Goal: Obtain resource: Download file/media

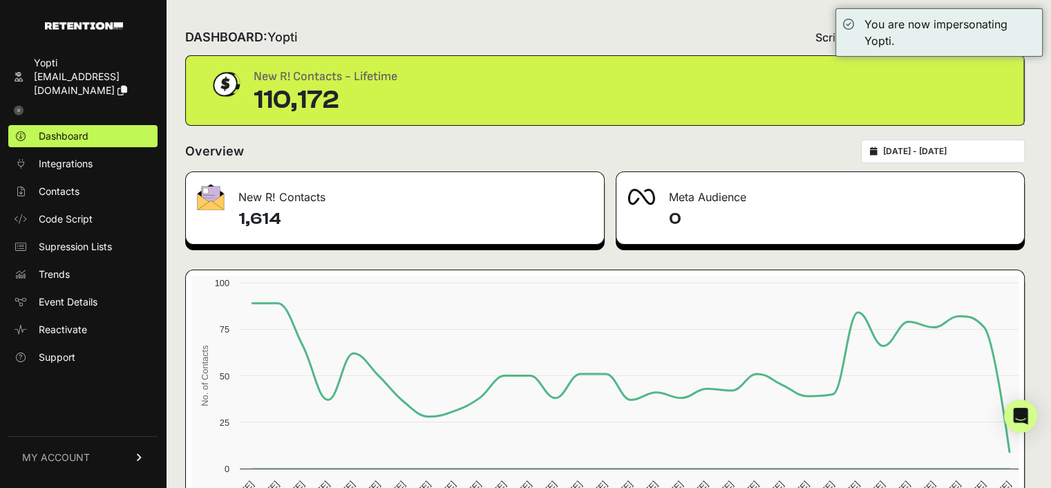
click at [930, 150] on input "2025-09-09 - 2025-10-09" at bounding box center [949, 151] width 133 height 11
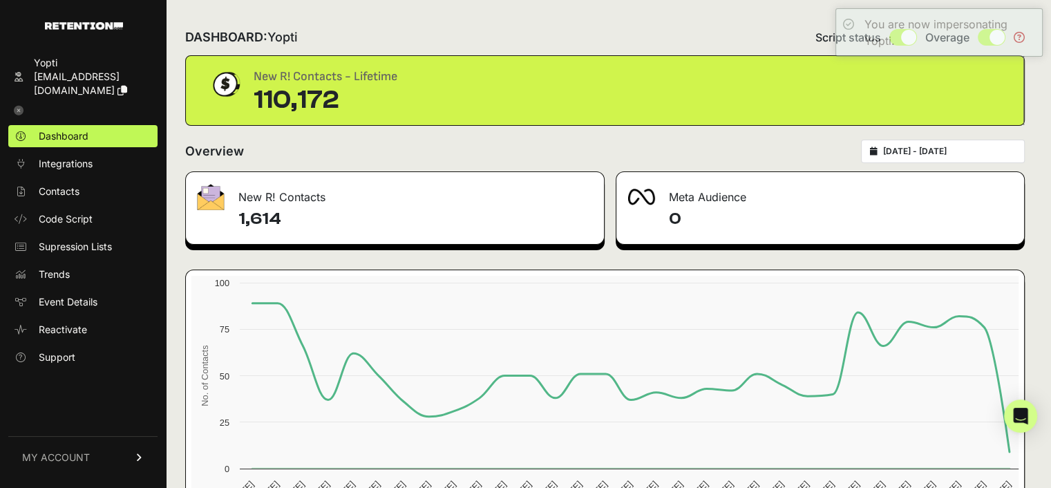
click at [756, 60] on div "New R! Contacts - Lifetime 110,172" at bounding box center [605, 90] width 838 height 69
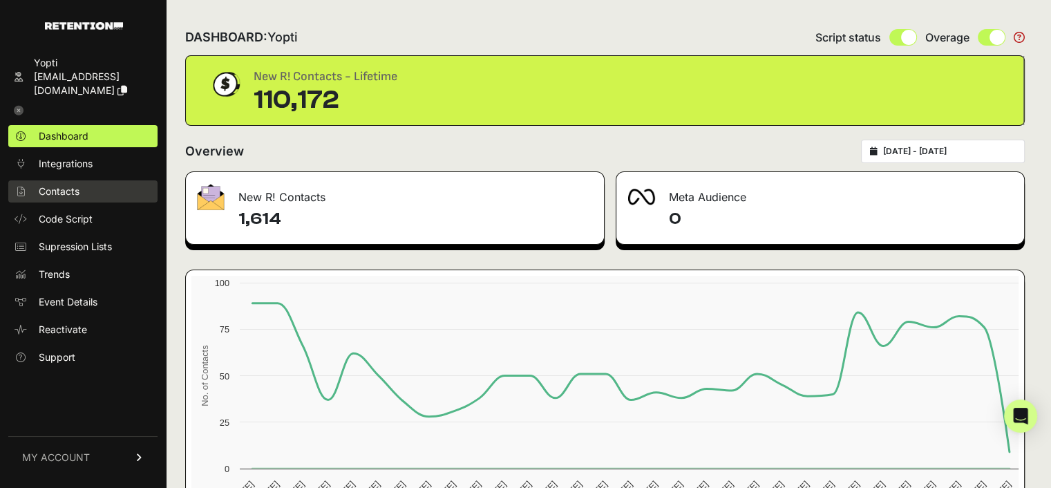
click at [50, 185] on span "Contacts" at bounding box center [59, 192] width 41 height 14
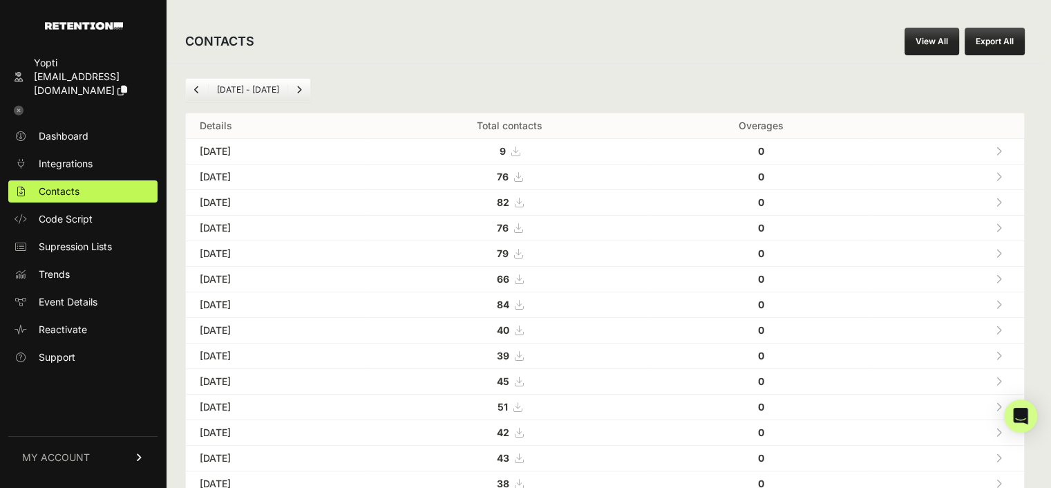
click at [943, 39] on link "View All" at bounding box center [932, 42] width 55 height 28
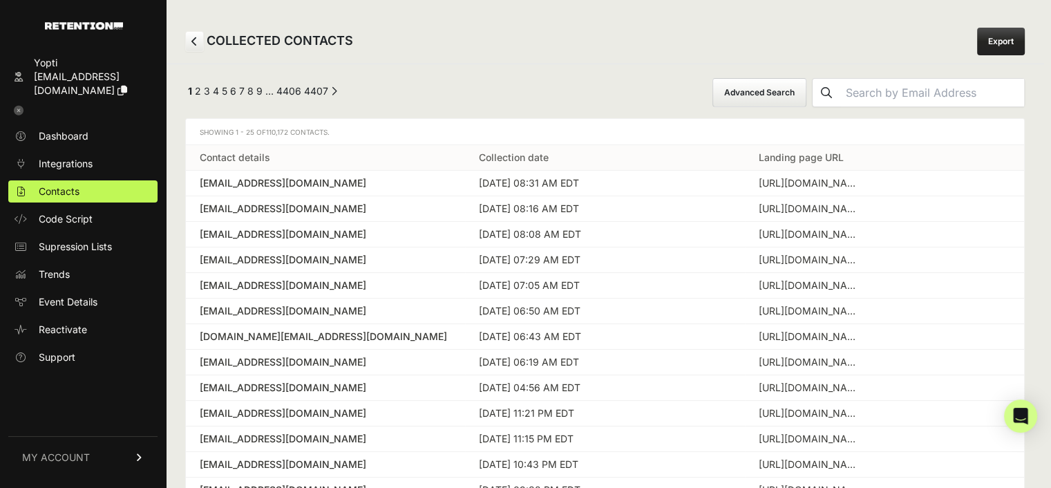
click at [780, 99] on button "Advanced Search" at bounding box center [760, 92] width 94 height 29
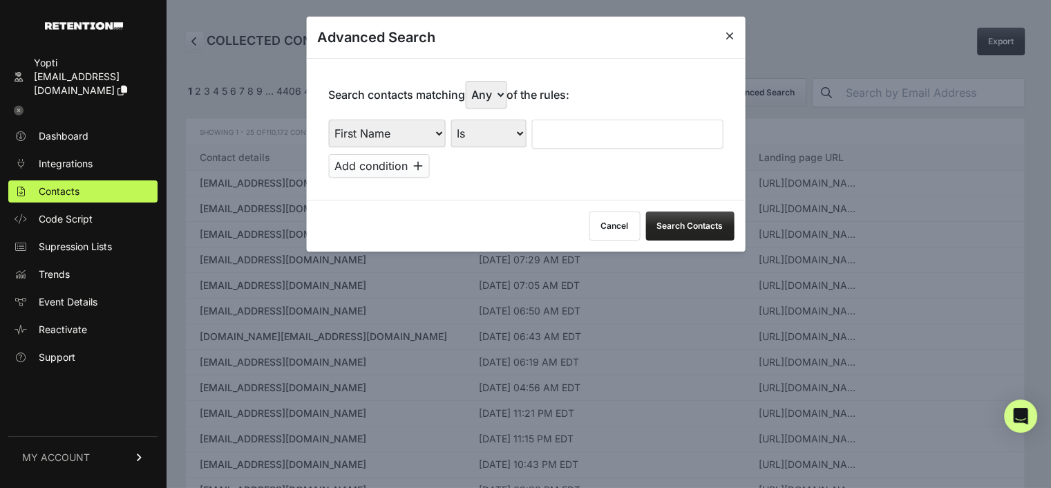
click at [384, 131] on select "First Name Last Name State City Email Email Domain Landing Domain Landing Page …" at bounding box center [386, 134] width 117 height 28
select select "file_date"
click at [328, 120] on select "First Name Last Name State City Email Email Domain Landing Domain Landing Page …" at bounding box center [386, 134] width 117 height 28
click at [477, 129] on select "Is on Is between" at bounding box center [489, 134] width 77 height 28
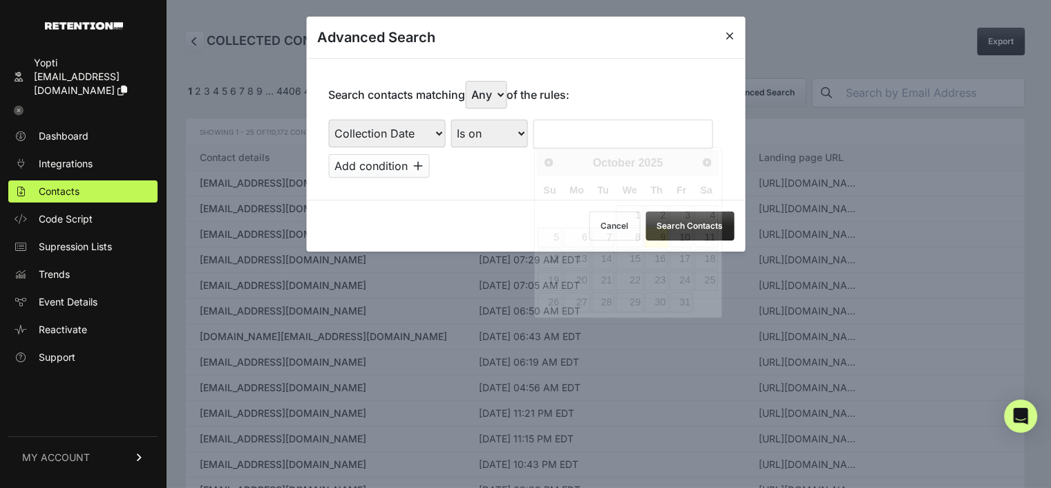
click at [569, 131] on input "text" at bounding box center [623, 134] width 180 height 29
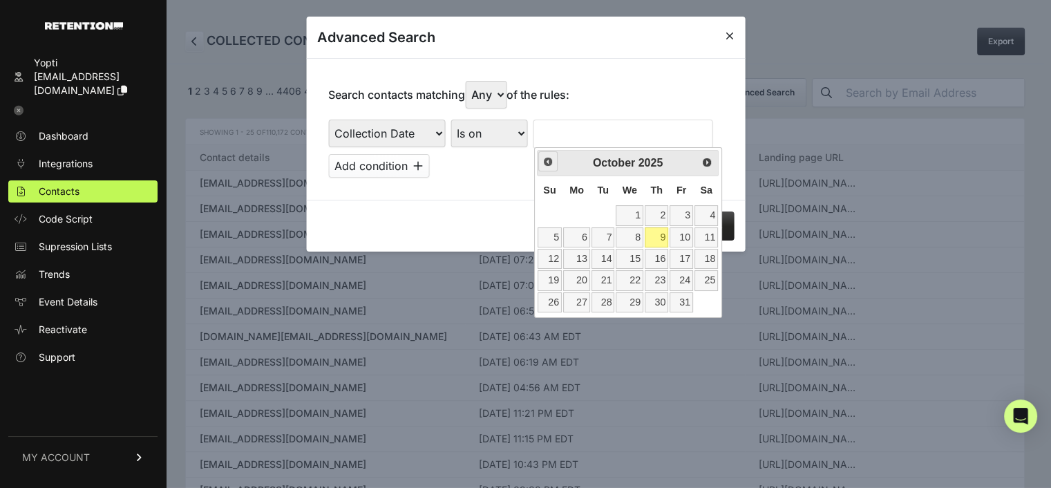
click at [545, 165] on span "Prev" at bounding box center [548, 161] width 11 height 11
click at [576, 280] on link "22" at bounding box center [576, 280] width 27 height 20
type input "09/22/2025"
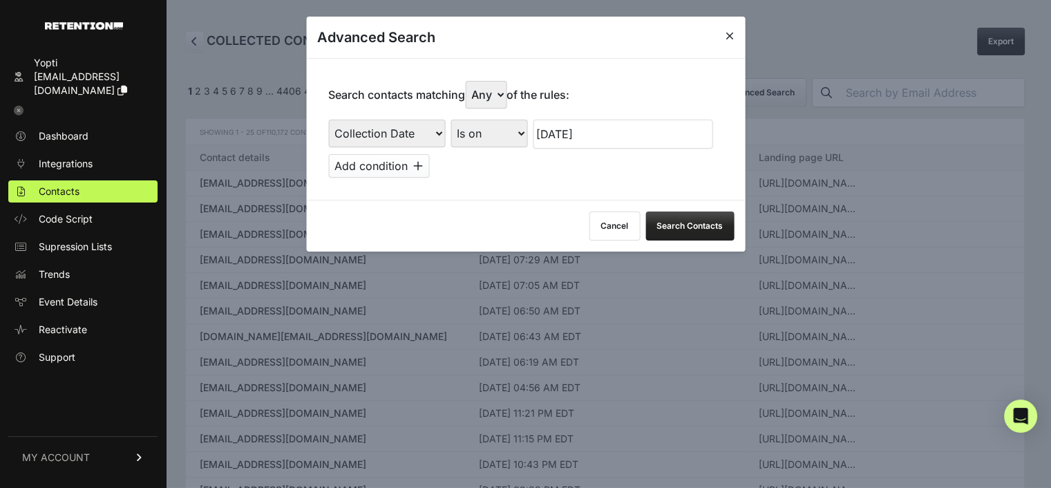
click at [377, 166] on button "Add condition" at bounding box center [378, 165] width 101 height 23
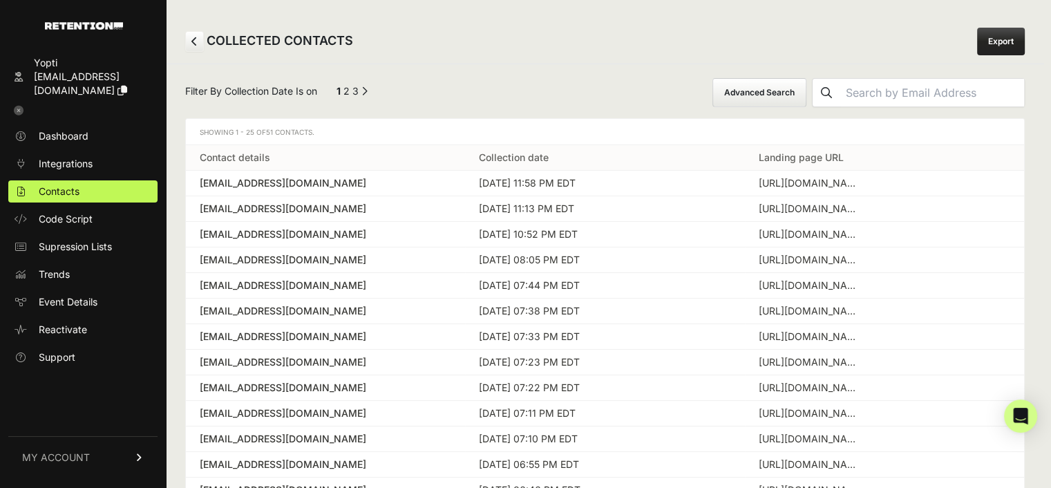
click at [805, 91] on button "Advanced Search" at bounding box center [760, 92] width 94 height 29
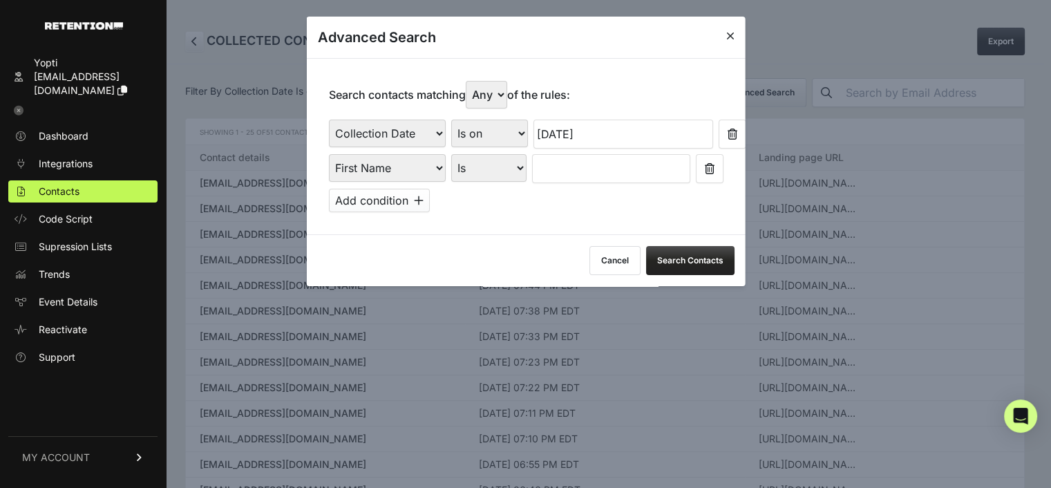
click at [431, 168] on select "First Name Last Name State City Email Email Domain Landing Domain Landing Page …" at bounding box center [386, 168] width 117 height 28
select select "file_date"
click at [328, 154] on select "First Name Last Name State City Email Email Domain Landing Domain Landing Page …" at bounding box center [386, 168] width 117 height 28
click at [511, 169] on select "Is on Is between" at bounding box center [489, 168] width 77 height 28
click at [581, 168] on input "text" at bounding box center [623, 168] width 180 height 29
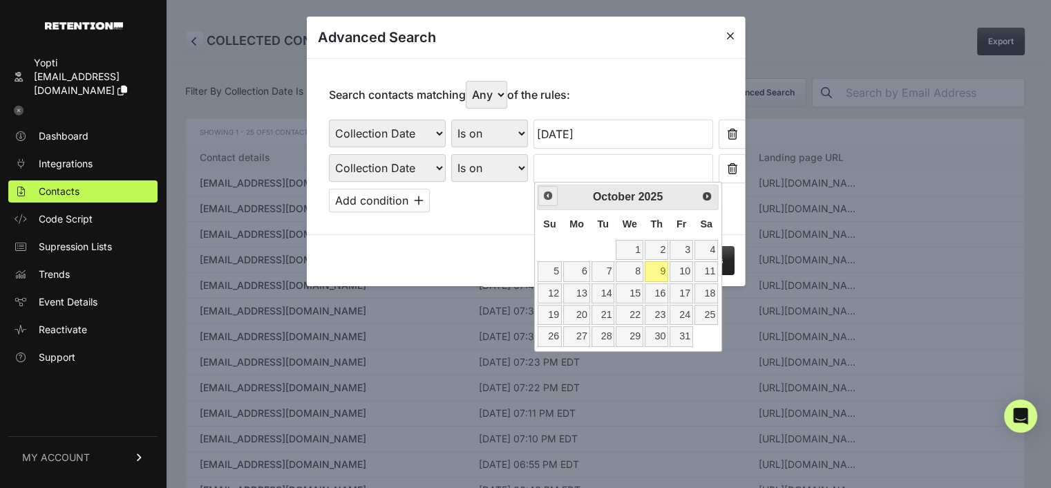
click at [548, 192] on span "Prev" at bounding box center [548, 195] width 11 height 11
click at [581, 337] on link "29" at bounding box center [576, 336] width 27 height 20
type input "09/29/2025"
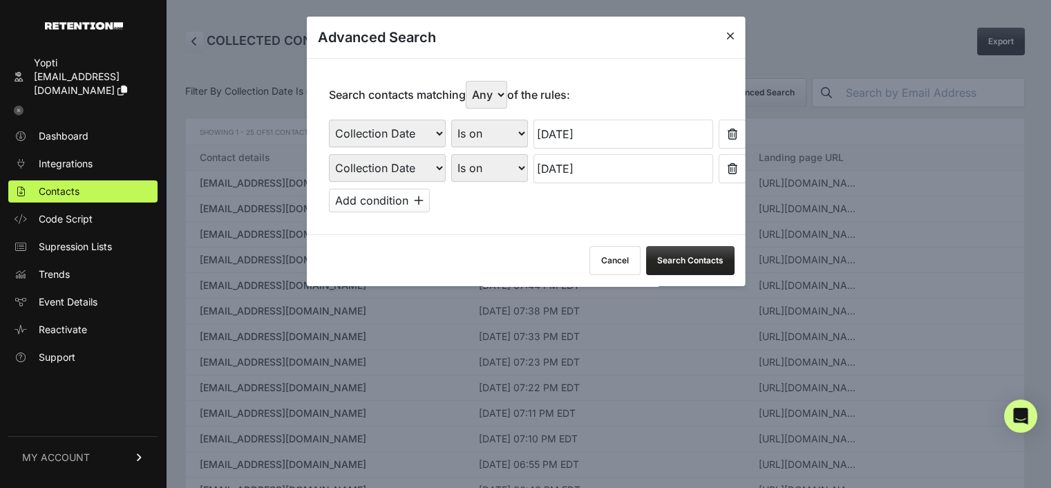
click at [399, 201] on button "Add condition" at bounding box center [378, 200] width 101 height 23
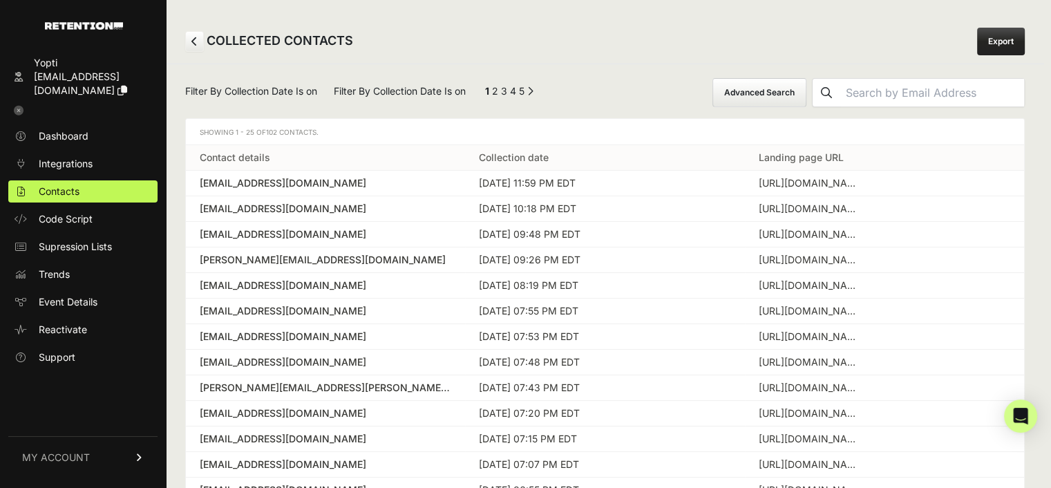
click at [769, 90] on button "Advanced Search" at bounding box center [760, 92] width 94 height 29
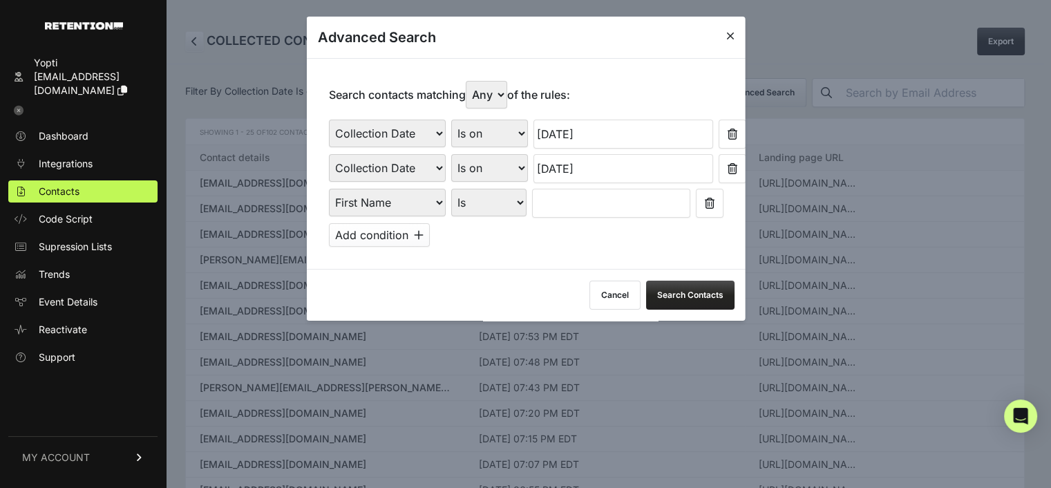
click at [422, 201] on select "First Name Last Name State City Email Email Domain Landing Domain Landing Page …" at bounding box center [386, 203] width 117 height 28
select select "file_date"
click at [328, 189] on select "First Name Last Name State City Email Email Domain Landing Domain Landing Page …" at bounding box center [386, 203] width 117 height 28
click at [571, 206] on input "text" at bounding box center [623, 203] width 180 height 29
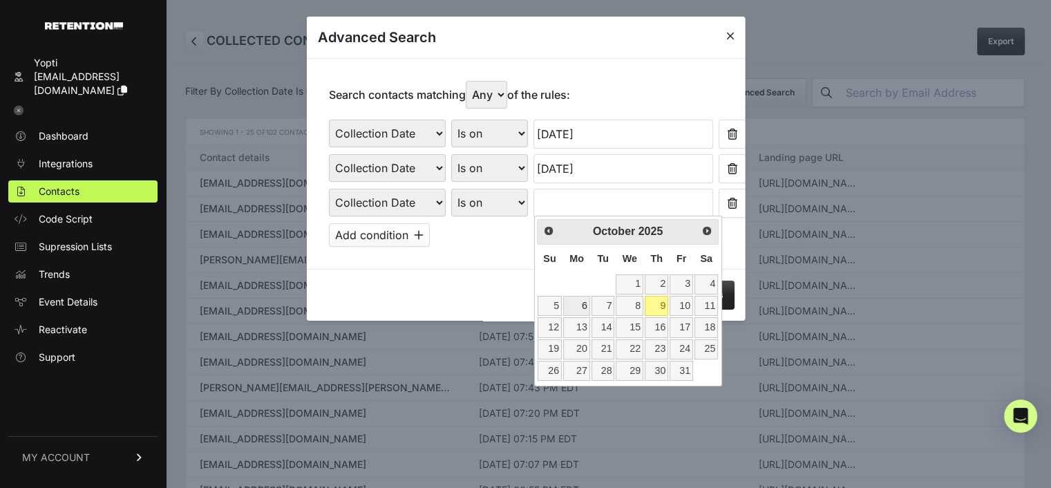
click at [575, 302] on link "6" at bounding box center [576, 306] width 27 height 20
type input "10/06/2025"
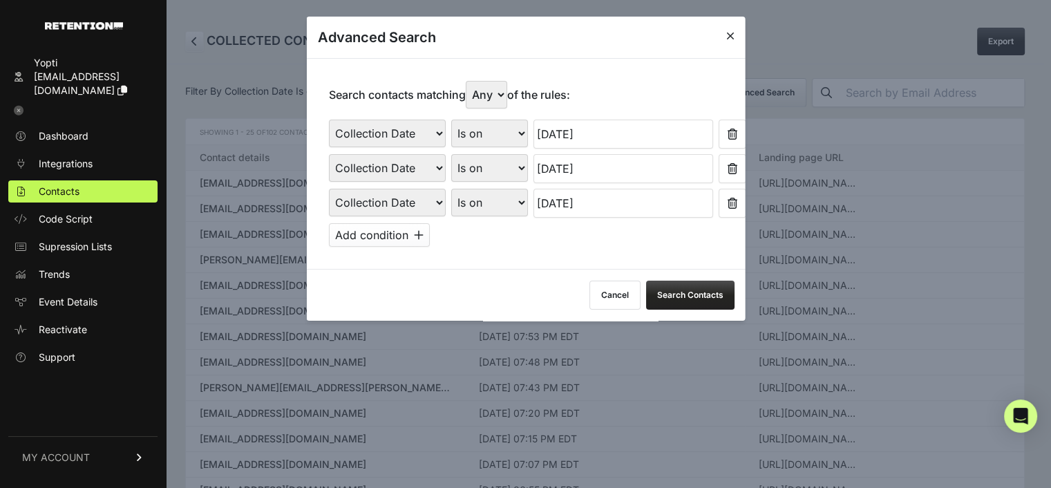
click at [677, 290] on button "Search Contacts" at bounding box center [690, 295] width 88 height 29
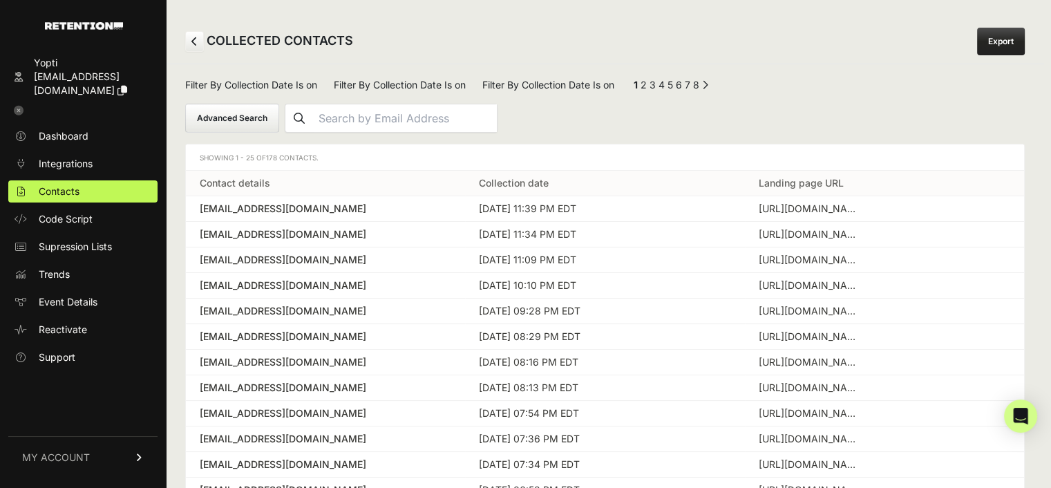
click at [1017, 37] on link "Export" at bounding box center [1001, 42] width 48 height 28
click at [279, 104] on button "Advanced Search" at bounding box center [232, 118] width 94 height 29
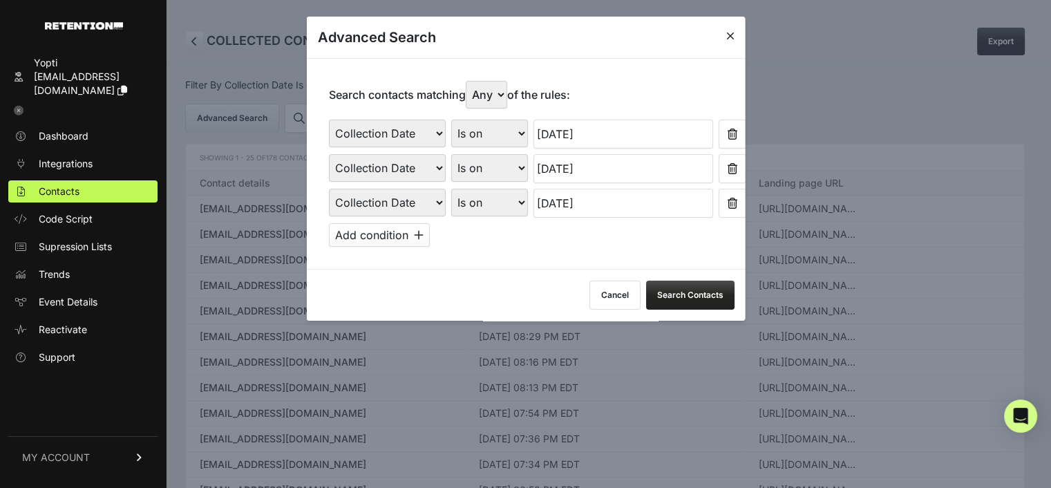
click at [559, 129] on input "09/22/2025" at bounding box center [623, 134] width 180 height 29
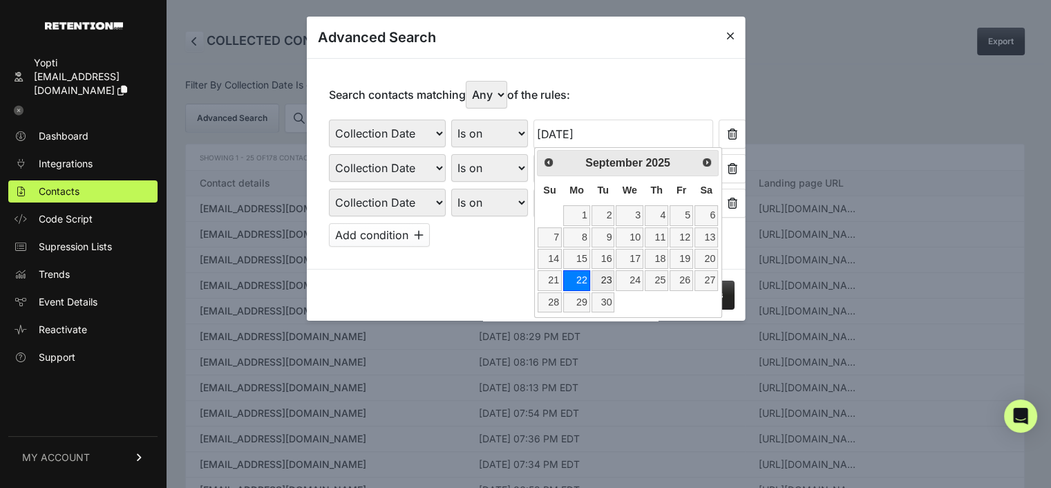
click at [598, 277] on link "23" at bounding box center [603, 280] width 23 height 20
type input "09/23/2025"
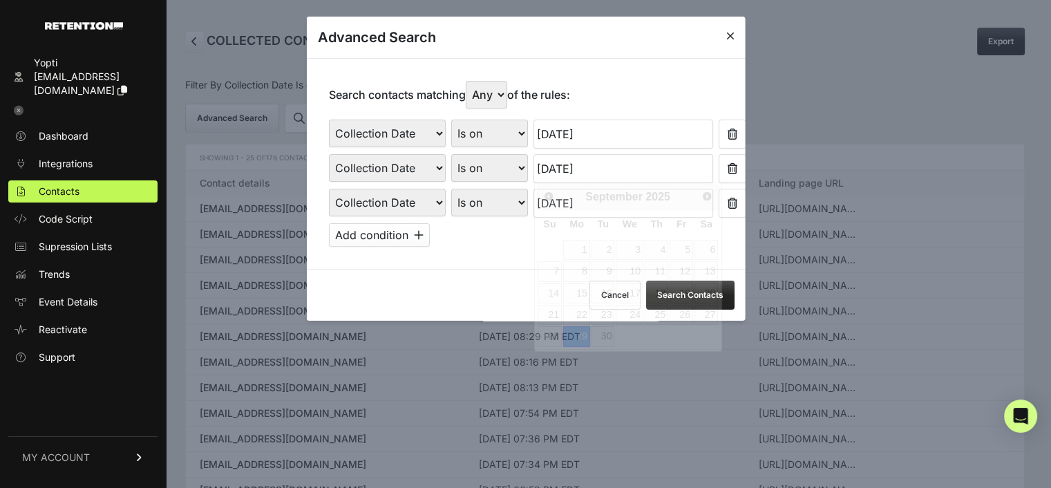
click at [587, 165] on input "09/29/2025" at bounding box center [623, 168] width 180 height 29
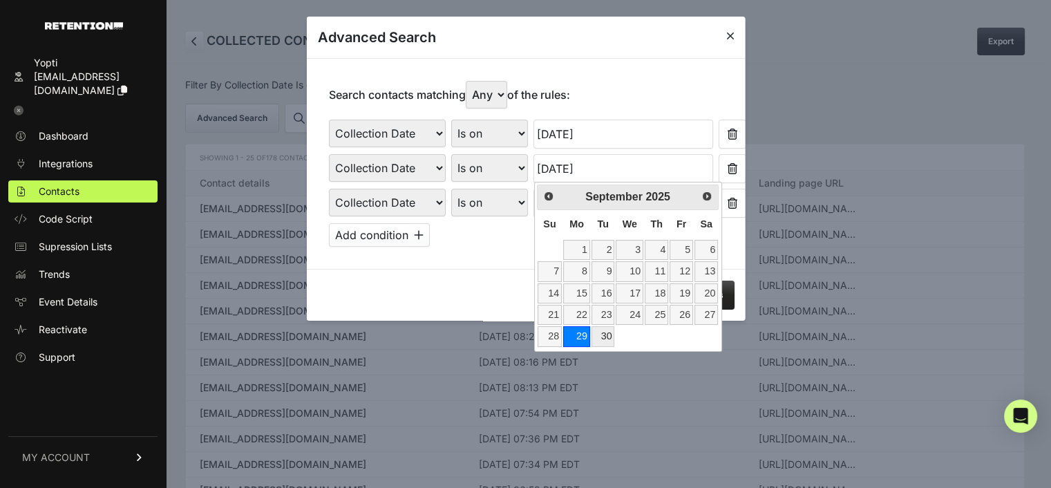
click at [606, 335] on link "30" at bounding box center [603, 336] width 23 height 20
type input "09/30/2025"
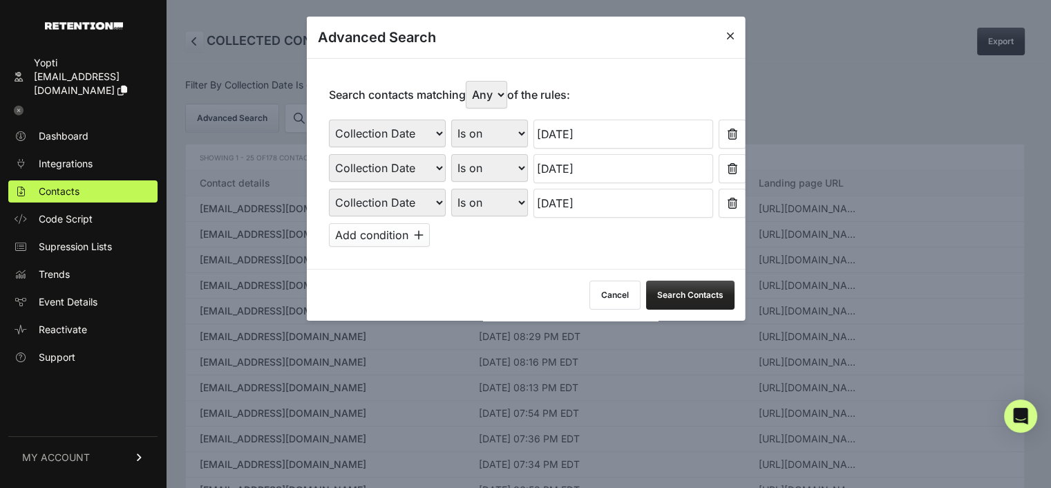
click at [593, 194] on input "10/06/2025" at bounding box center [623, 203] width 180 height 29
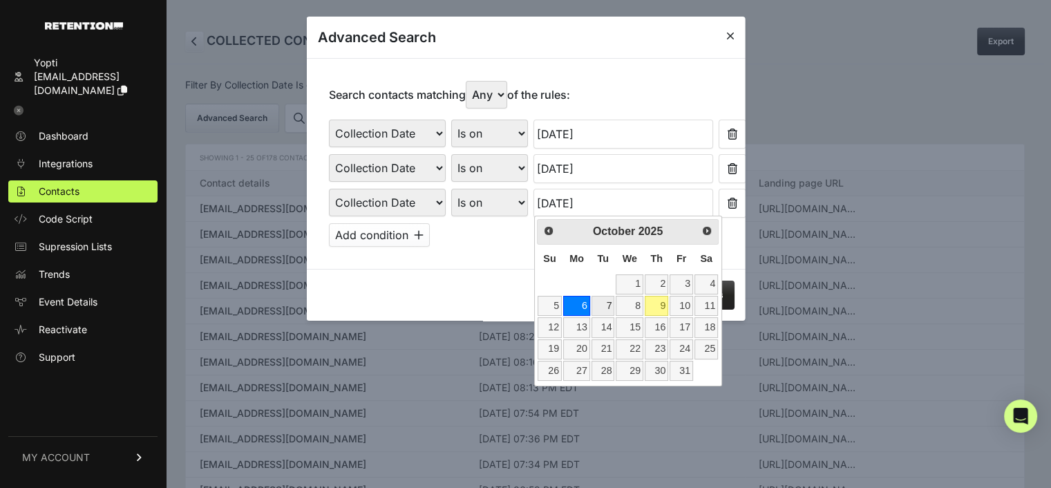
click at [605, 302] on link "7" at bounding box center [603, 306] width 23 height 20
type input "10/07/2025"
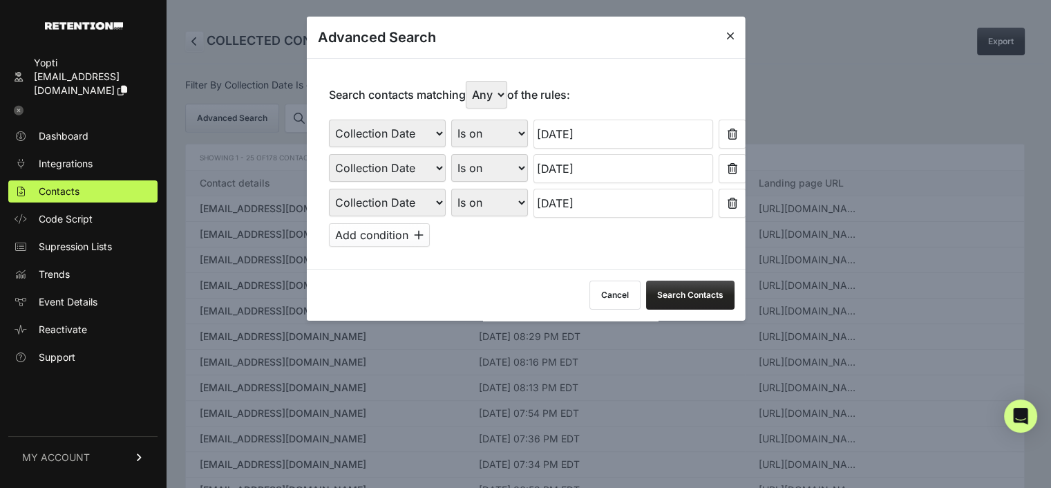
click at [677, 288] on button "Search Contacts" at bounding box center [690, 295] width 88 height 29
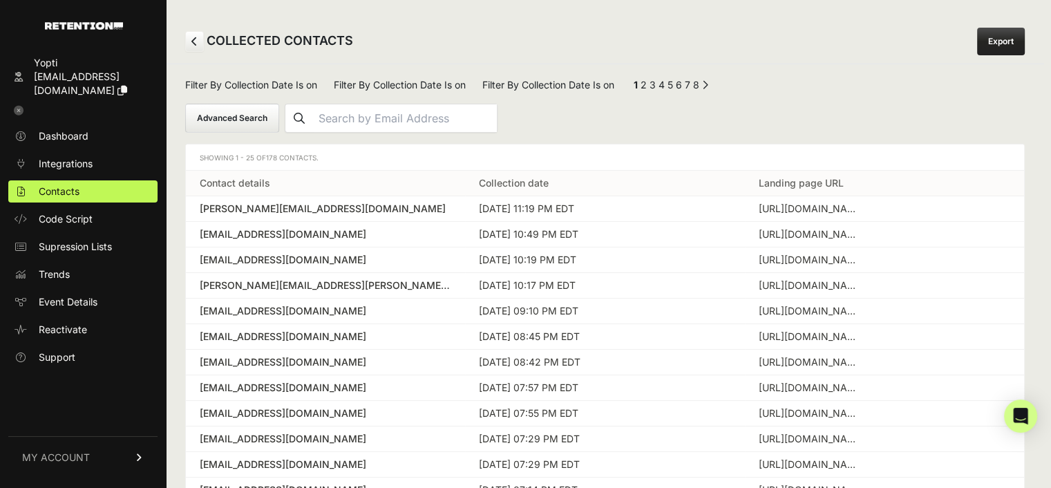
click at [1006, 41] on link "Export" at bounding box center [1001, 42] width 48 height 28
click at [279, 104] on button "Advanced Search" at bounding box center [232, 118] width 94 height 29
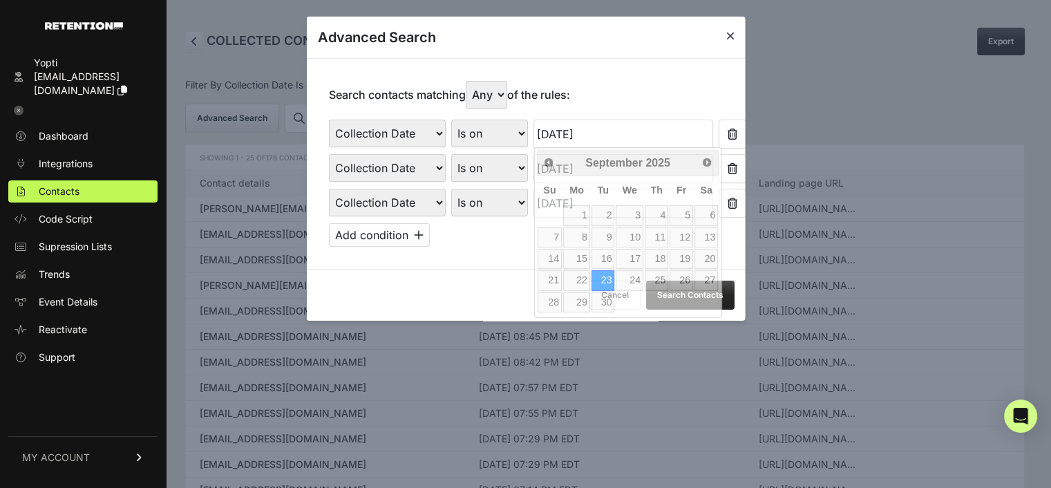
click at [555, 137] on input "09/23/2025" at bounding box center [623, 134] width 180 height 29
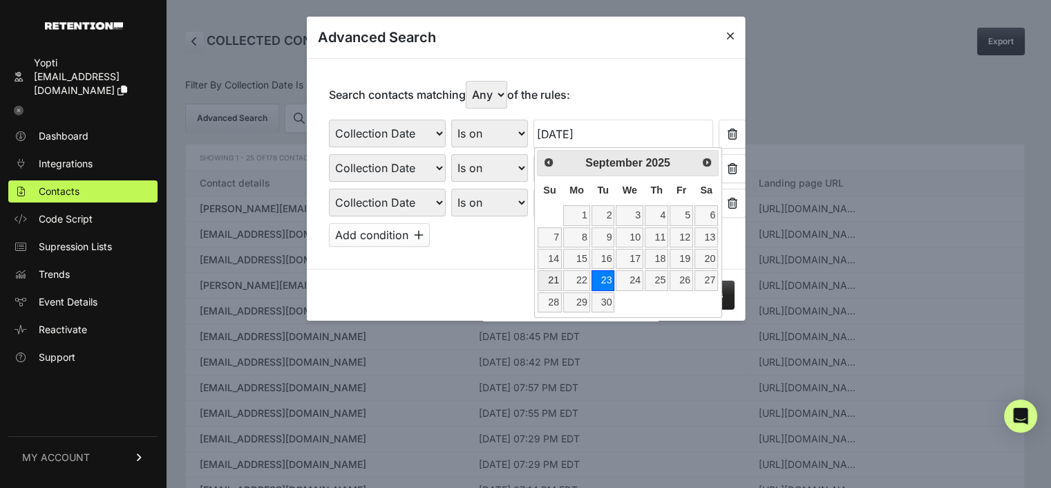
click at [554, 277] on link "21" at bounding box center [550, 280] width 24 height 20
type input "09/21/2025"
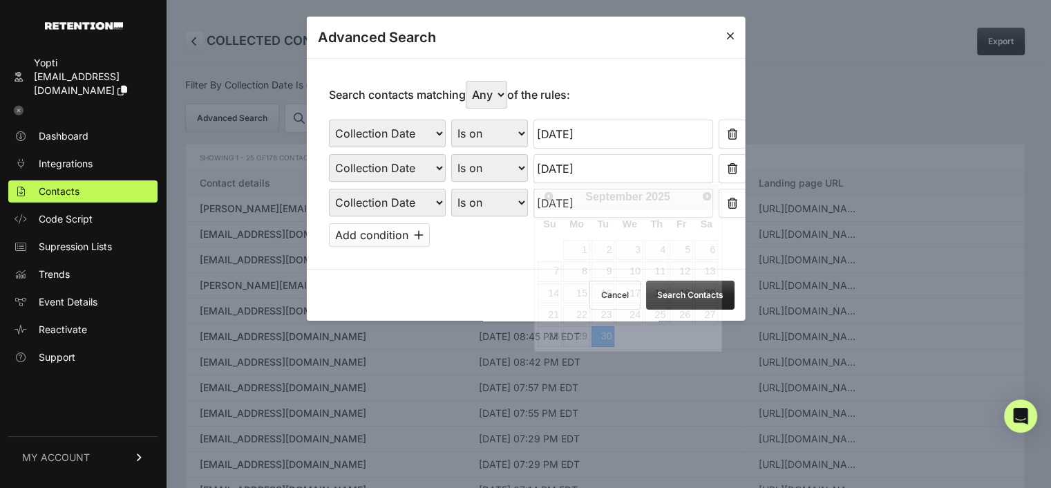
click at [572, 162] on input "09/30/2025" at bounding box center [623, 168] width 180 height 29
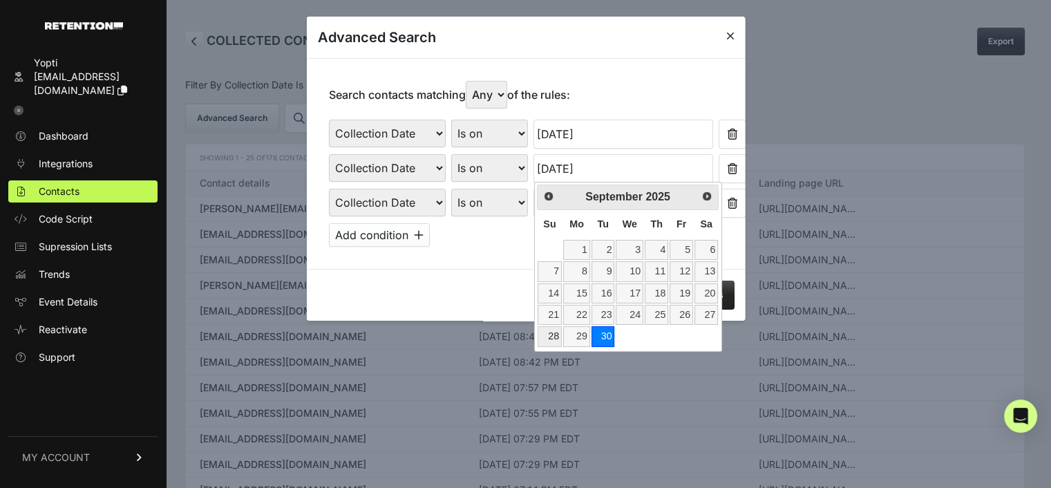
click at [549, 332] on link "28" at bounding box center [550, 336] width 24 height 20
type input "09/28/2025"
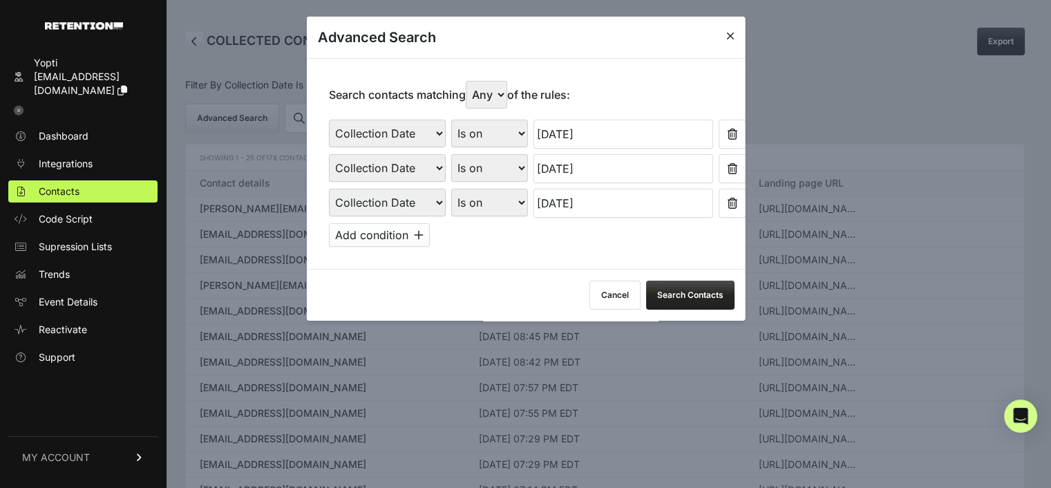
click at [569, 204] on input "10/07/2025" at bounding box center [623, 203] width 180 height 29
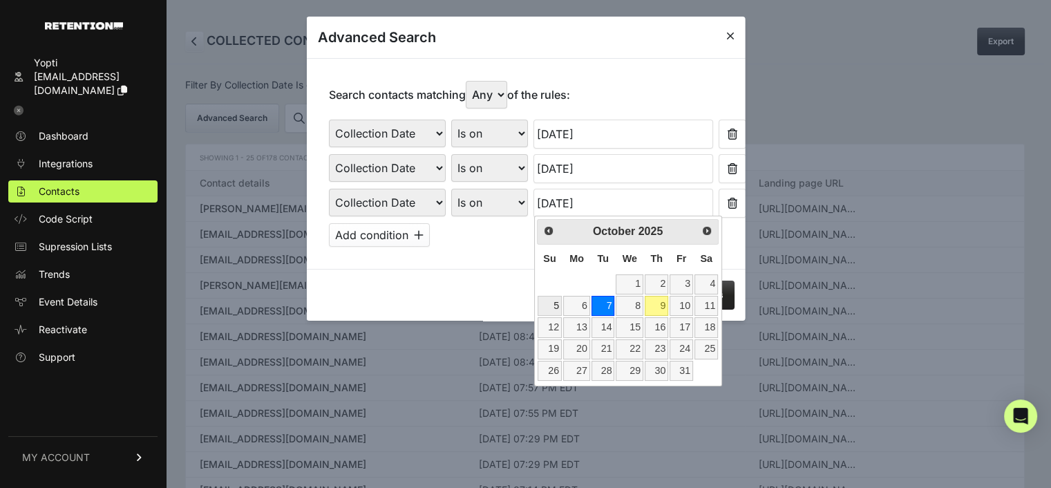
click at [556, 303] on link "5" at bounding box center [550, 306] width 24 height 20
type input "10/05/2025"
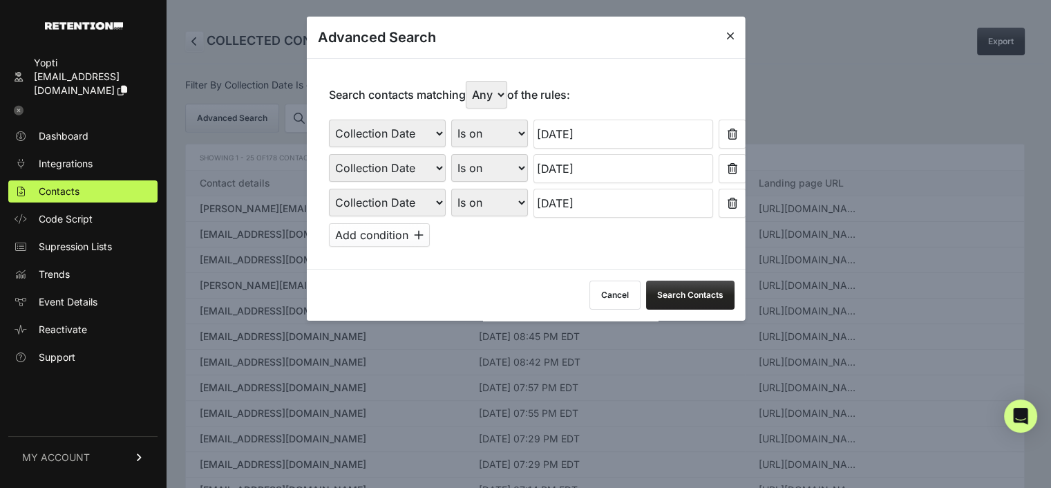
click at [692, 289] on button "Search Contacts" at bounding box center [690, 295] width 88 height 29
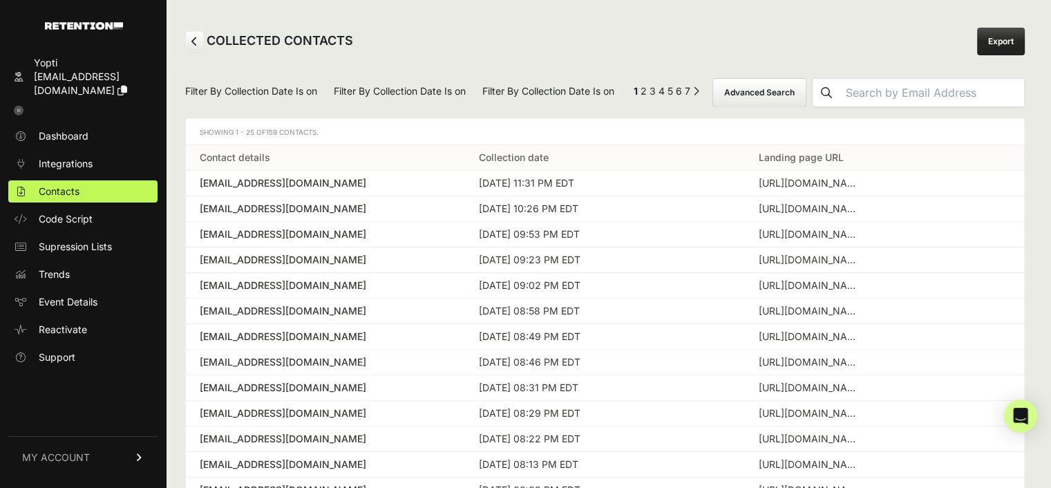
click at [994, 45] on link "Export" at bounding box center [1001, 42] width 48 height 28
click at [771, 93] on button "Advanced Search" at bounding box center [760, 92] width 94 height 29
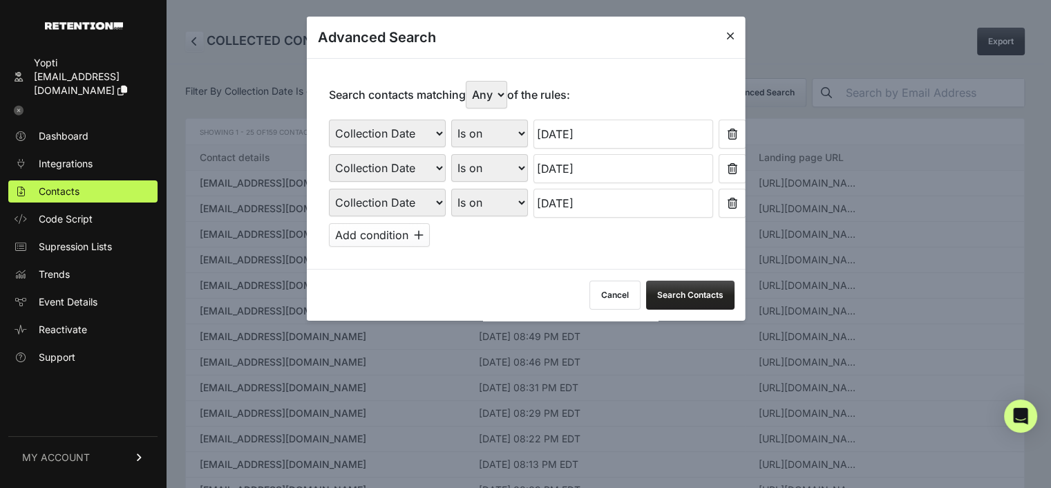
click at [727, 198] on icon at bounding box center [732, 203] width 10 height 11
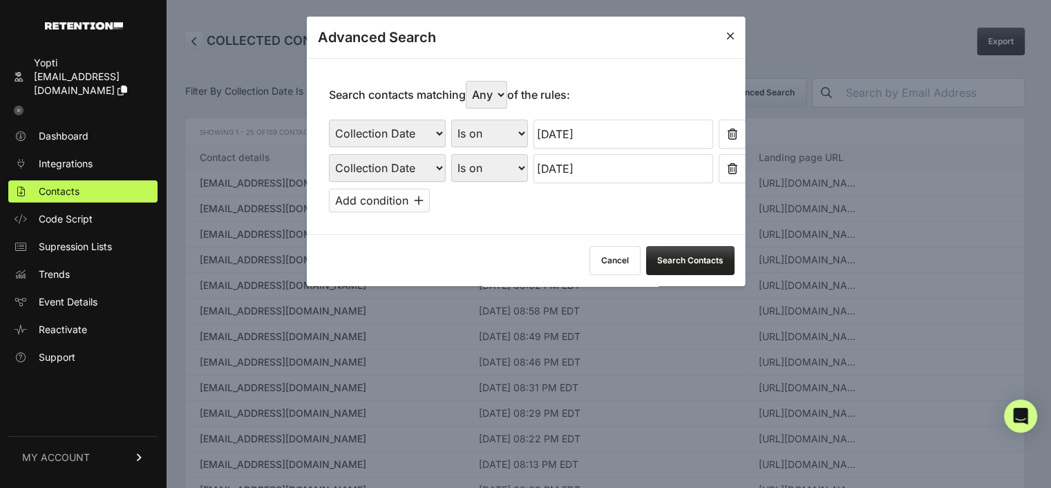
click at [718, 168] on button at bounding box center [732, 168] width 28 height 29
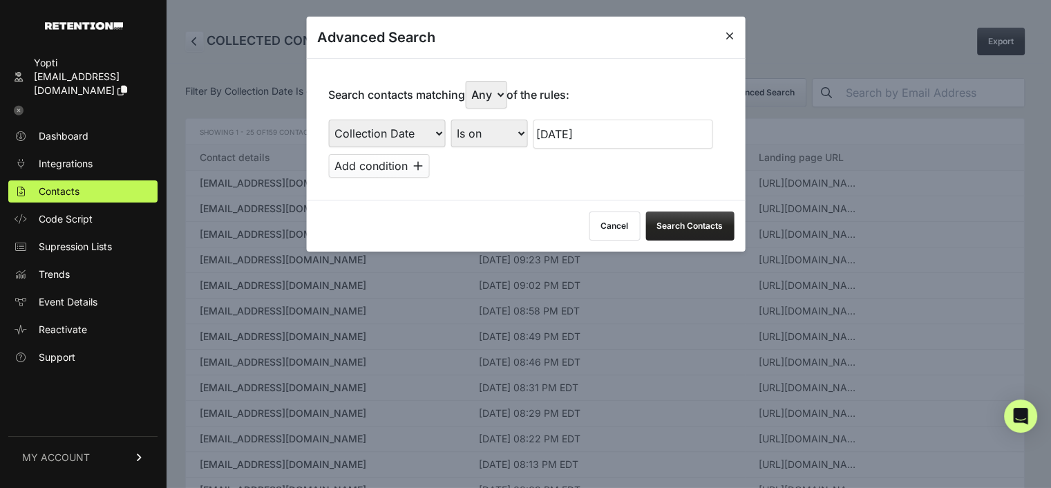
click at [475, 140] on select "Is on Is between" at bounding box center [489, 134] width 77 height 28
select select "is_between"
click at [451, 120] on select "Is on Is between" at bounding box center [489, 134] width 77 height 28
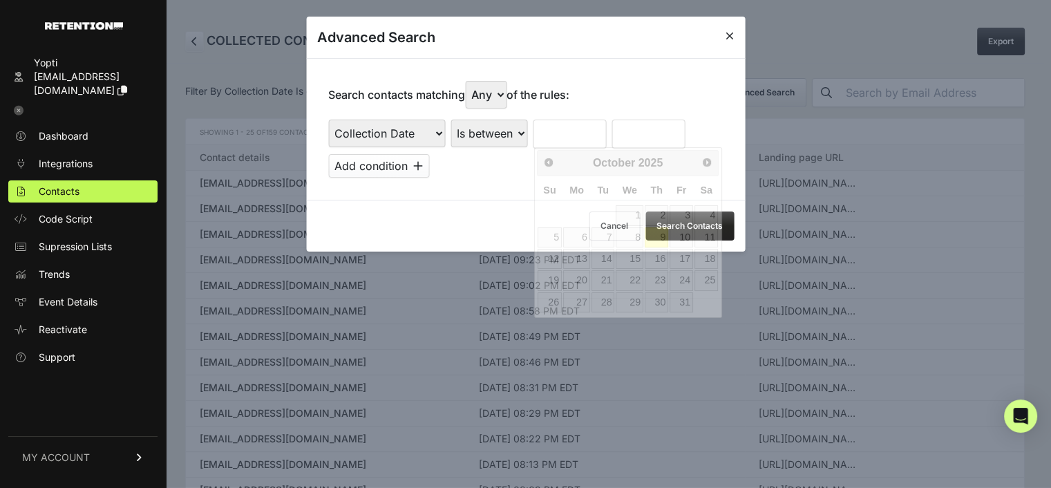
click at [558, 121] on input "text" at bounding box center [569, 134] width 73 height 29
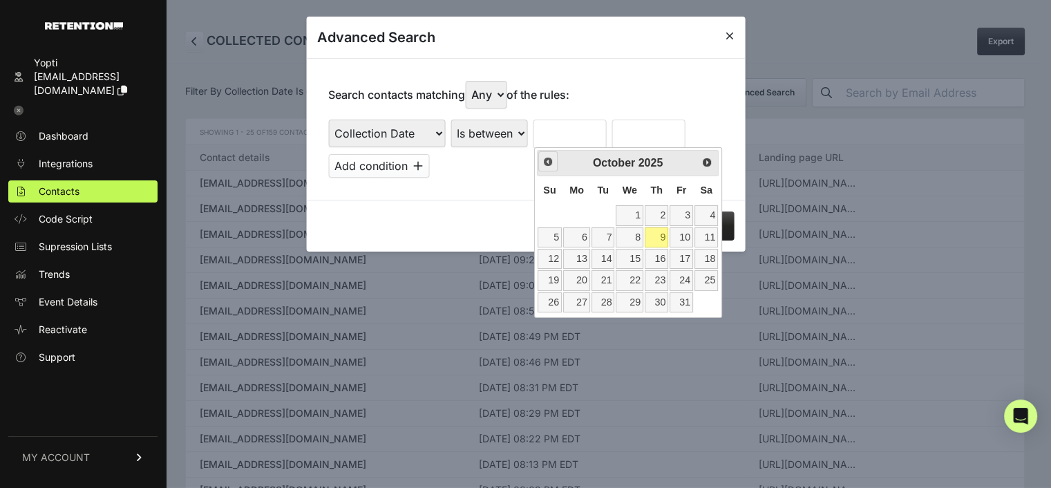
click at [545, 160] on span "Prev" at bounding box center [548, 161] width 11 height 11
click at [681, 254] on link "19" at bounding box center [681, 259] width 23 height 20
type input "09/19/2025"
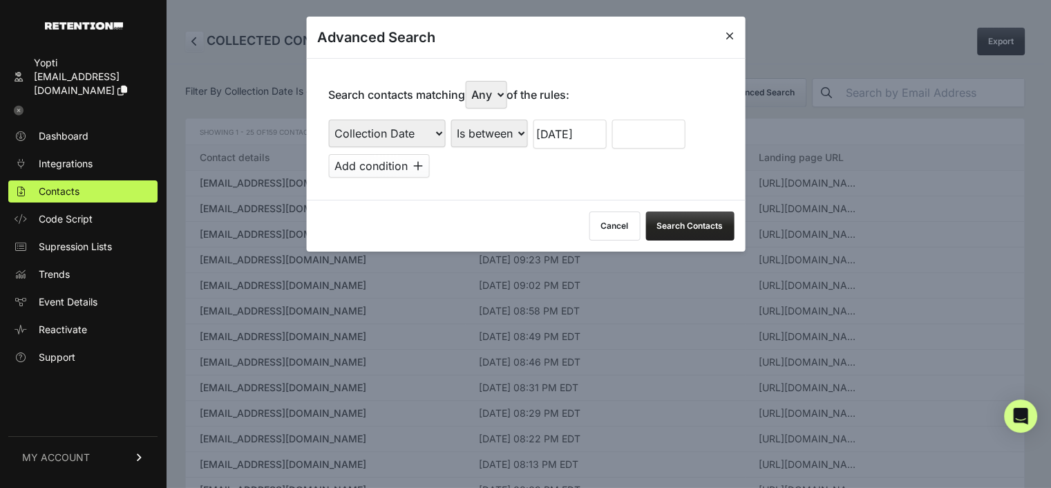
click at [644, 136] on input "text" at bounding box center [648, 134] width 73 height 29
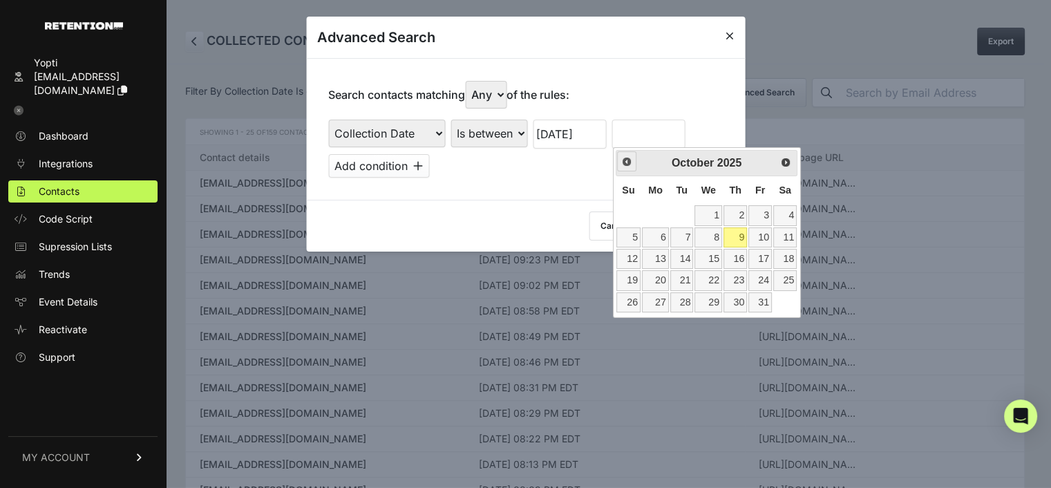
click at [629, 163] on span "Prev" at bounding box center [626, 161] width 11 height 11
click at [795, 259] on link "20" at bounding box center [784, 259] width 23 height 20
type input "09/20/2025"
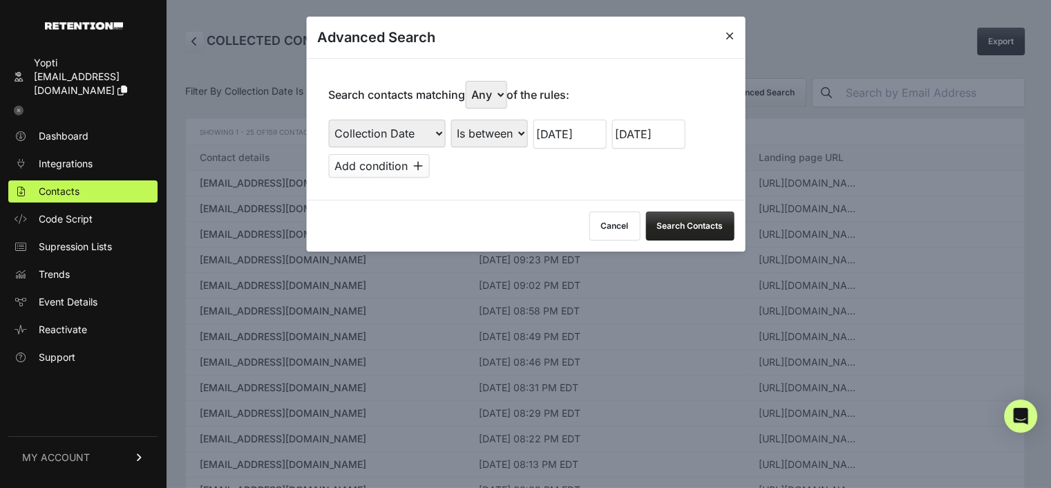
click at [404, 164] on button "Add condition" at bounding box center [378, 165] width 101 height 23
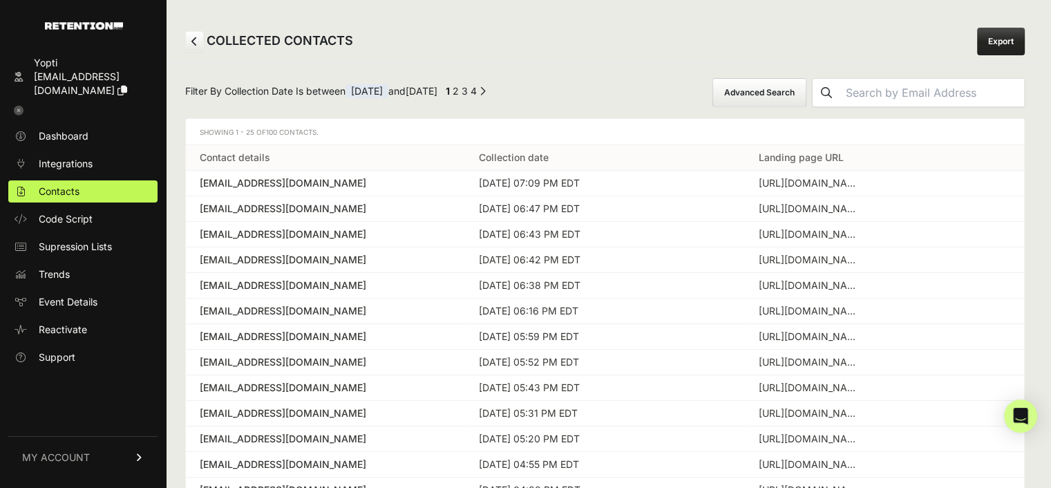
click at [782, 95] on button "Advanced Search" at bounding box center [760, 92] width 94 height 29
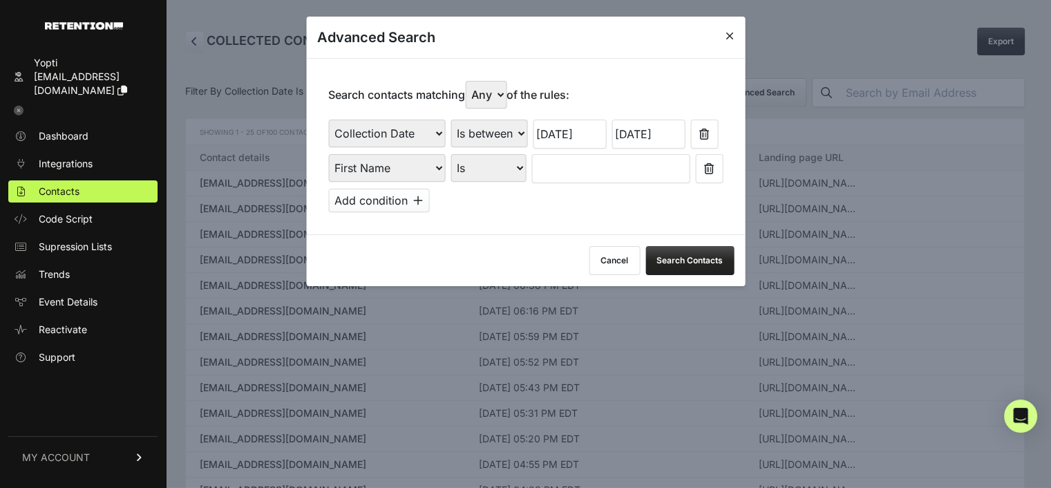
click at [370, 167] on select "First Name Last Name State City Email Email Domain Landing Domain Landing Page …" at bounding box center [386, 168] width 117 height 28
select select "file_date"
click at [328, 154] on select "First Name Last Name State City Email Email Domain Landing Domain Landing Page …" at bounding box center [386, 168] width 117 height 28
click at [482, 165] on select "Is on Is between" at bounding box center [489, 168] width 77 height 28
select select "is_between"
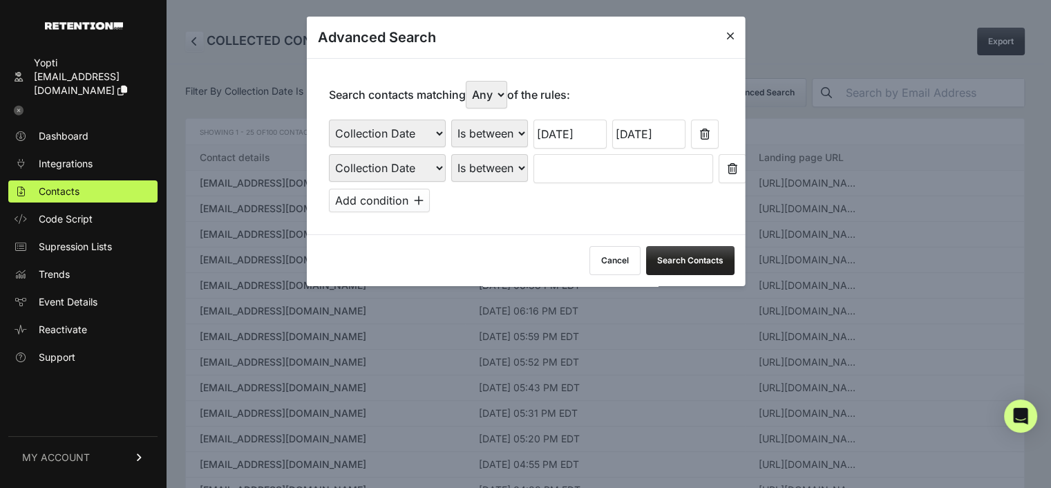
click at [451, 154] on select "Is on Is between" at bounding box center [489, 168] width 77 height 28
click at [555, 164] on input "text" at bounding box center [569, 168] width 73 height 29
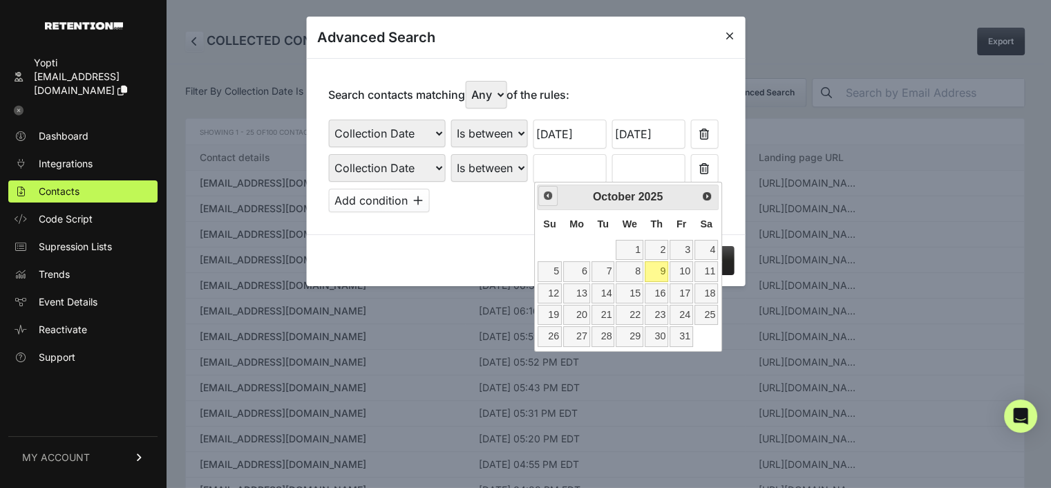
click at [550, 199] on span "Prev" at bounding box center [548, 195] width 11 height 11
click at [684, 312] on link "26" at bounding box center [681, 315] width 23 height 20
type input "09/26/2025"
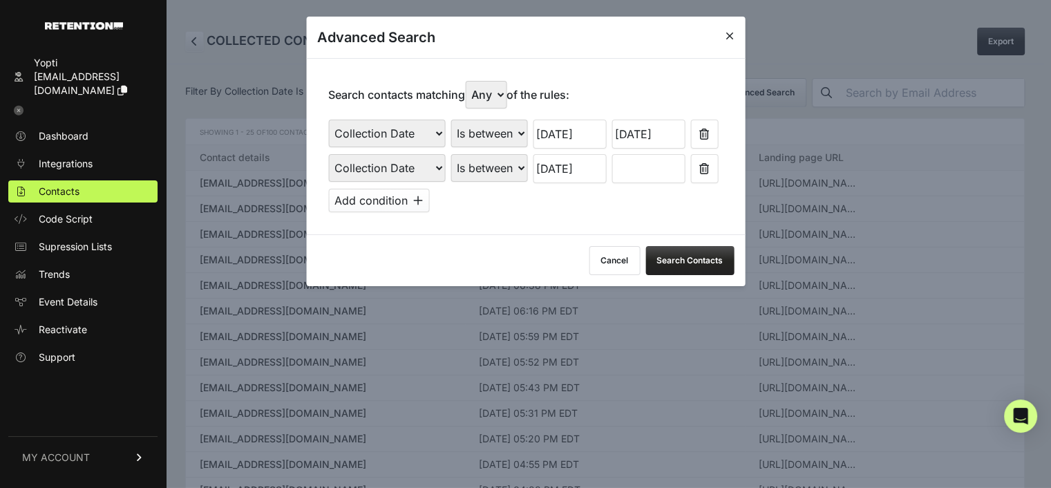
click at [667, 168] on input "text" at bounding box center [648, 168] width 73 height 29
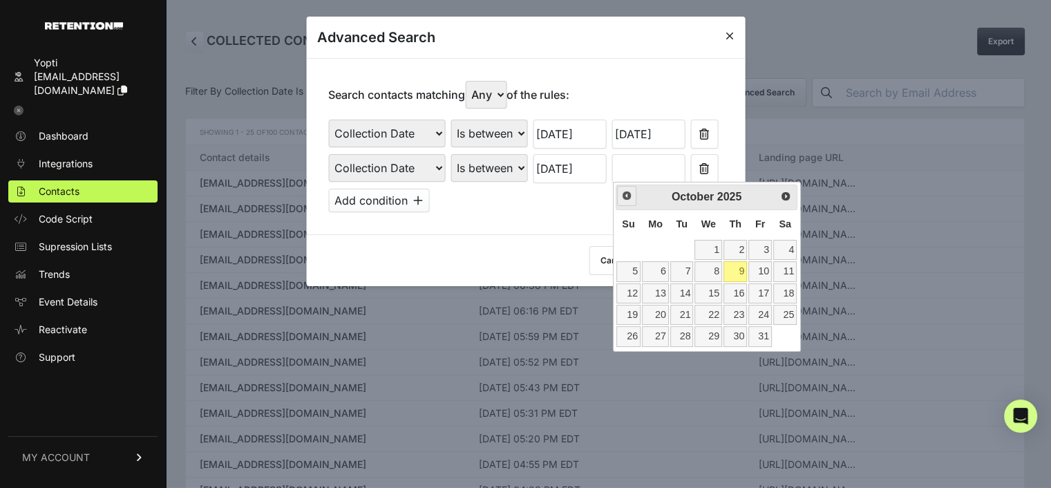
click at [632, 198] on span "Prev" at bounding box center [626, 195] width 11 height 11
click at [784, 310] on link "27" at bounding box center [784, 315] width 23 height 20
type input "09/27/2025"
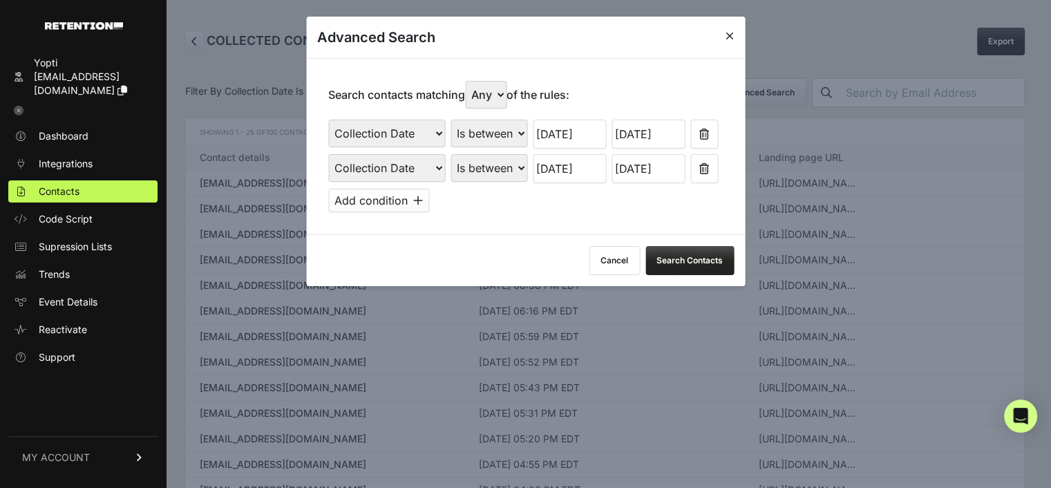
click at [383, 196] on button "Add condition" at bounding box center [378, 200] width 101 height 23
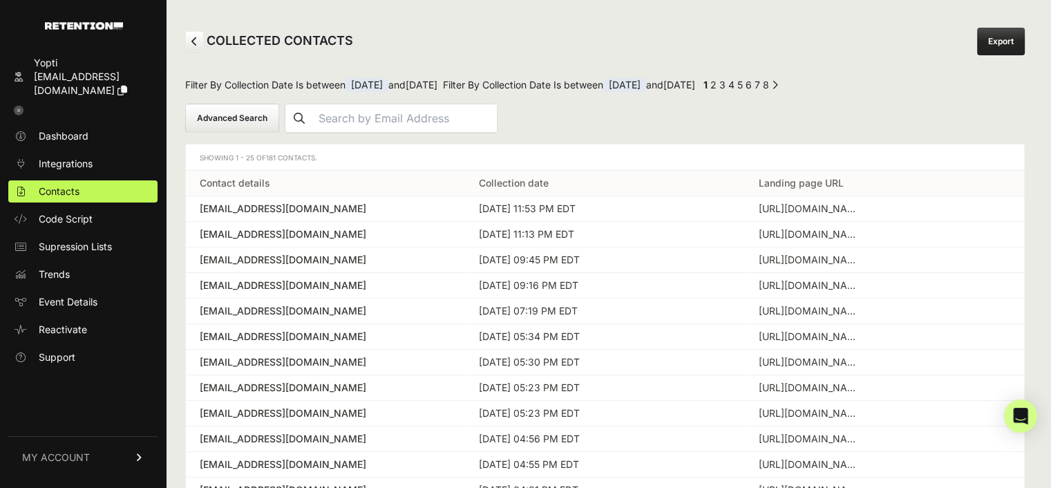
click at [241, 118] on button "Advanced Search" at bounding box center [232, 118] width 94 height 29
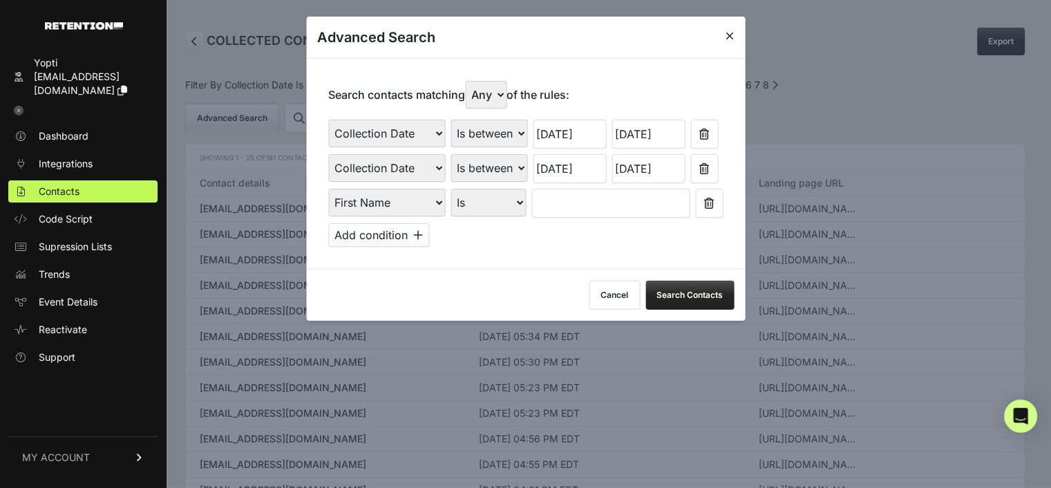
click at [432, 196] on select "First Name Last Name State City Email Email Domain Landing Domain Landing Page …" at bounding box center [386, 203] width 117 height 28
select select "file_date"
click at [328, 189] on select "First Name Last Name State City Email Email Domain Landing Domain Landing Page …" at bounding box center [386, 203] width 117 height 28
click at [473, 205] on select "Is on Is between" at bounding box center [489, 203] width 77 height 28
select select "is_between"
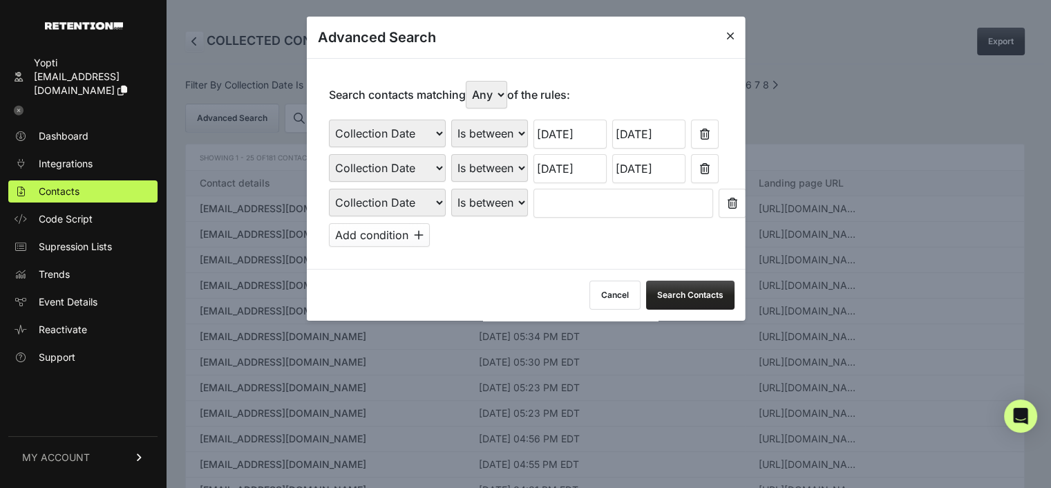
click at [451, 189] on select "Is on Is between" at bounding box center [489, 203] width 77 height 28
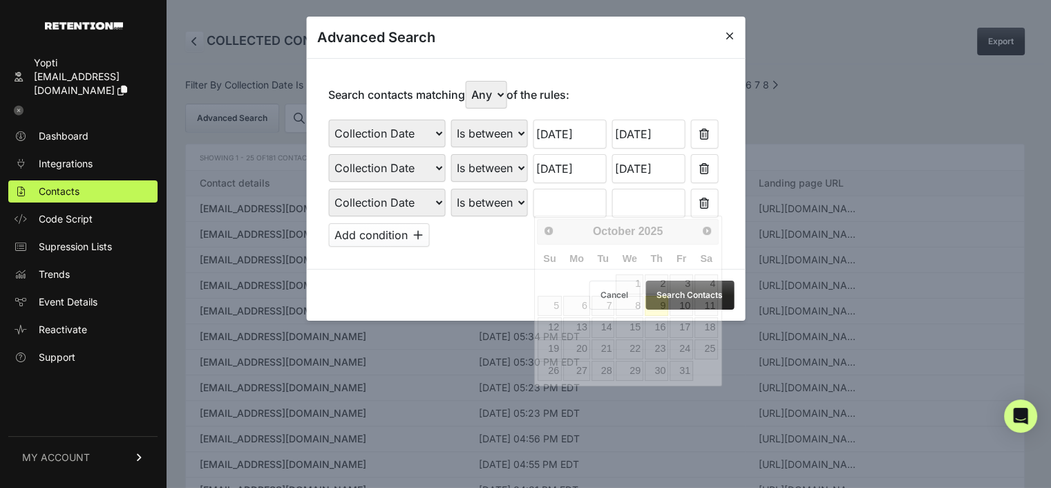
click at [561, 194] on input "text" at bounding box center [569, 203] width 73 height 29
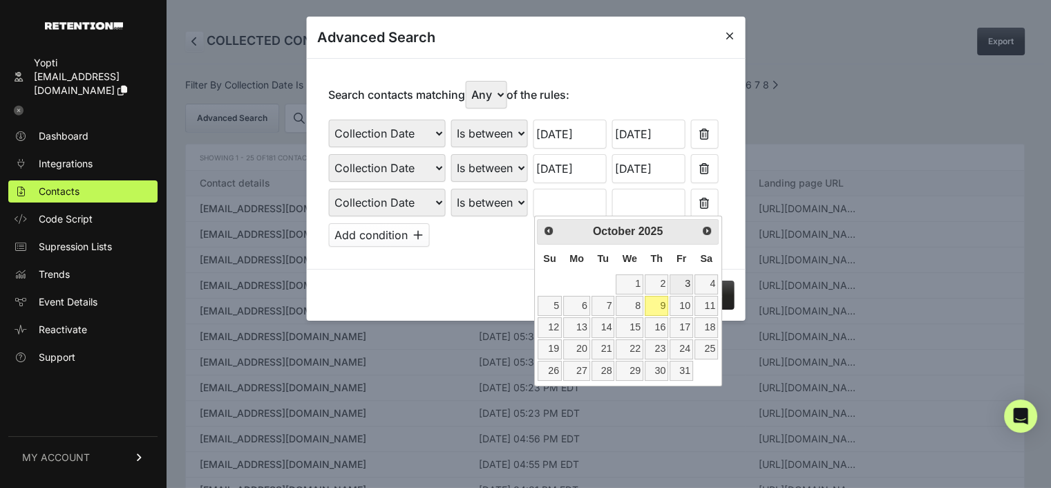
click at [685, 274] on link "3" at bounding box center [681, 284] width 23 height 20
type input "10/03/2025"
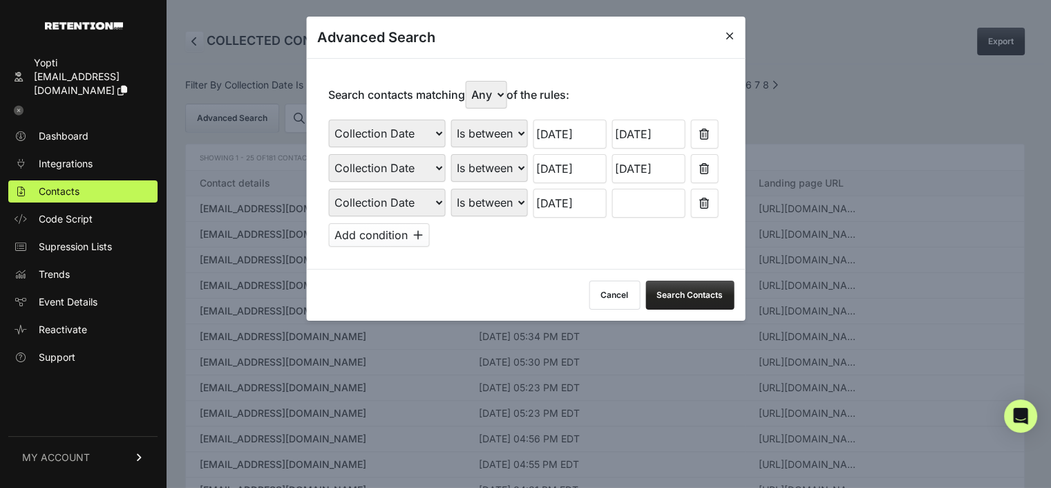
click at [668, 200] on input "text" at bounding box center [648, 203] width 73 height 29
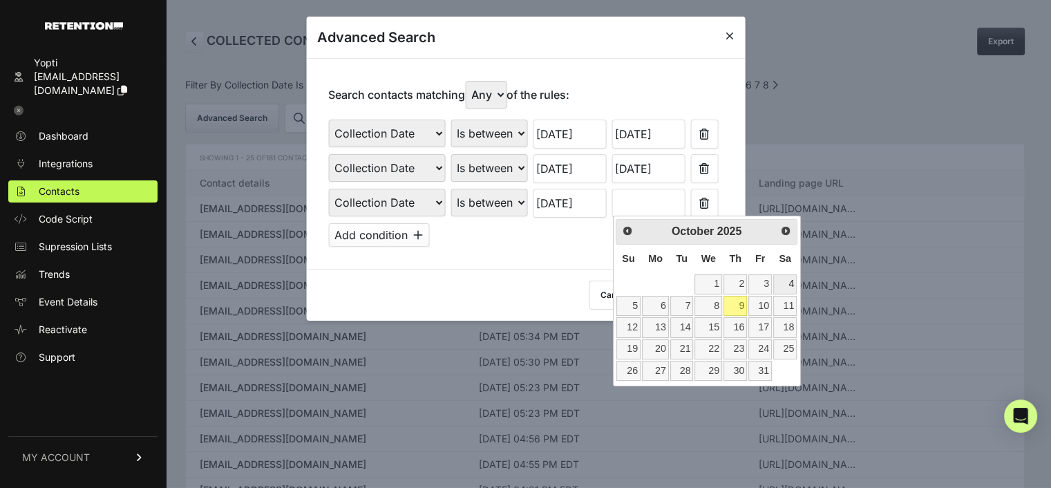
click at [788, 283] on link "4" at bounding box center [784, 284] width 23 height 20
type input "10/04/2025"
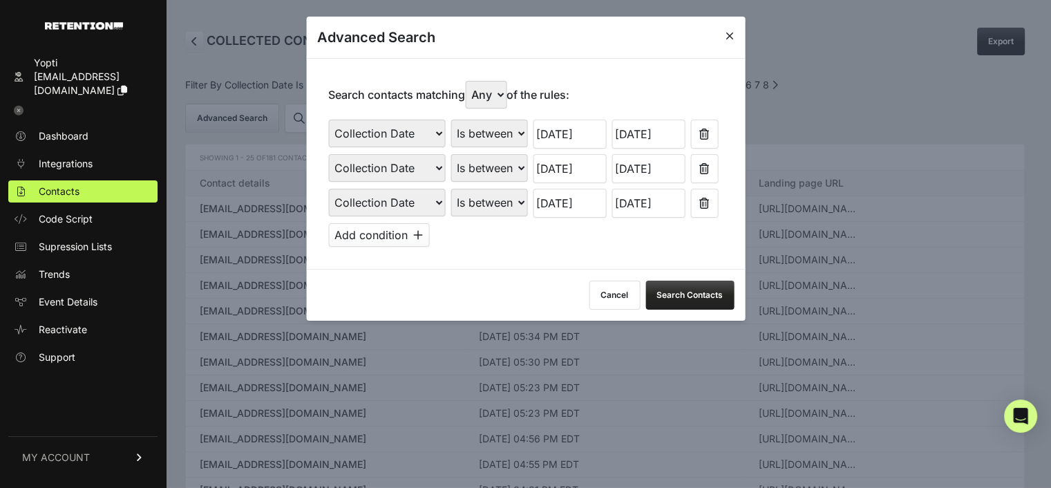
click at [686, 285] on button "Search Contacts" at bounding box center [690, 295] width 88 height 29
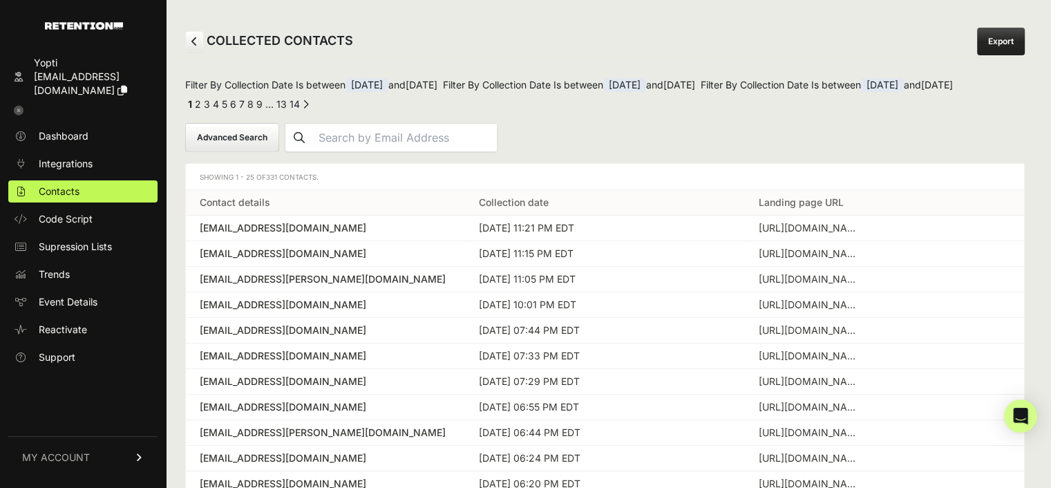
click at [1001, 38] on link "Export" at bounding box center [1001, 42] width 48 height 28
click at [258, 135] on button "Advanced Search" at bounding box center [232, 137] width 94 height 29
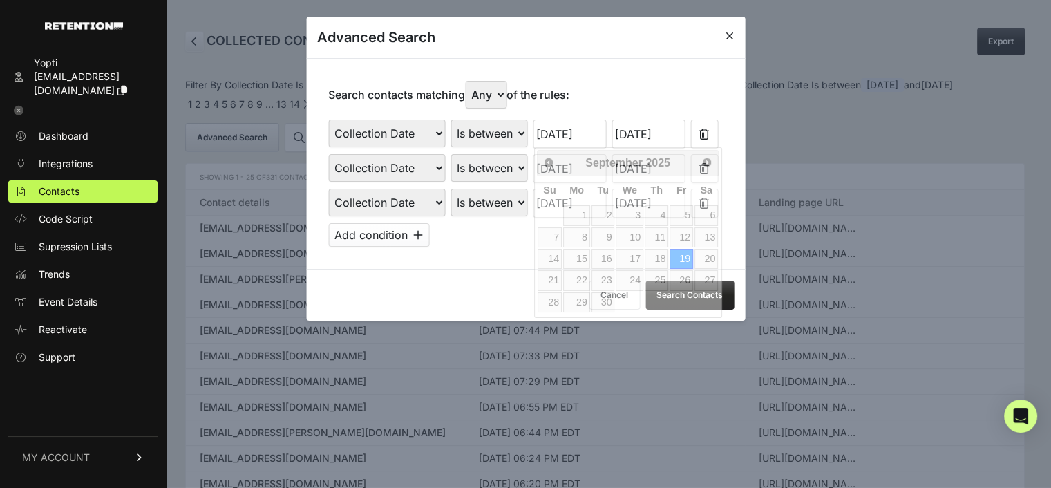
click at [582, 137] on input "09/19/2025" at bounding box center [569, 134] width 73 height 29
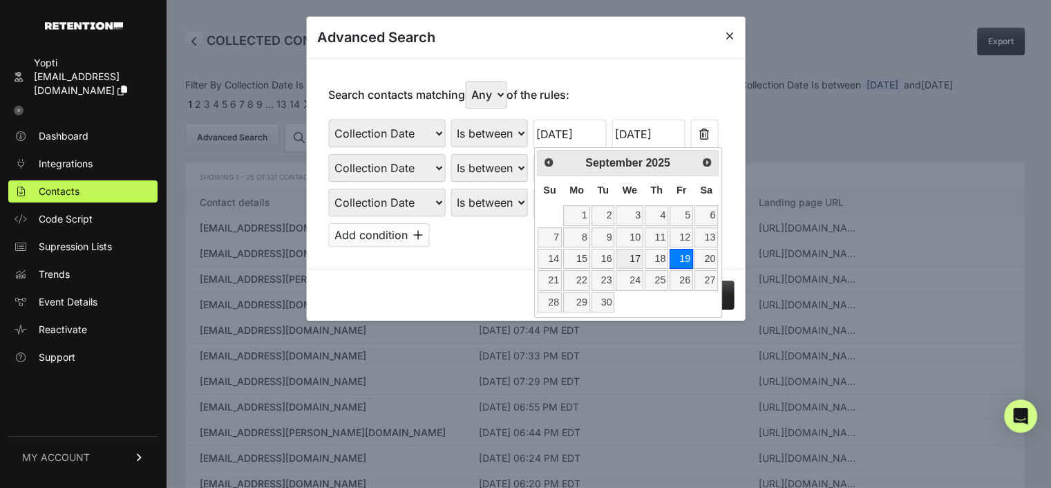
click at [636, 257] on link "17" at bounding box center [629, 259] width 27 height 20
type input "09/17/2025"
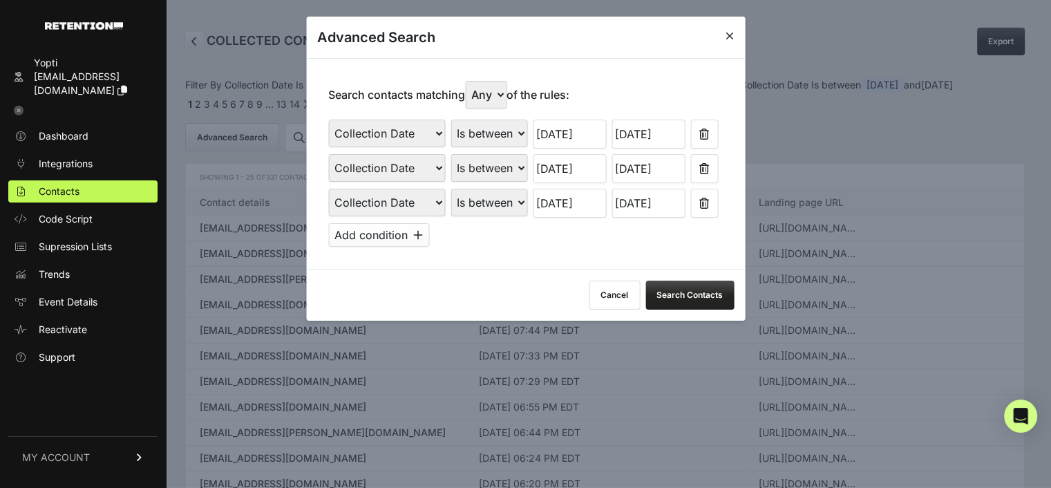
click at [653, 129] on input "09/20/2025" at bounding box center [648, 134] width 73 height 29
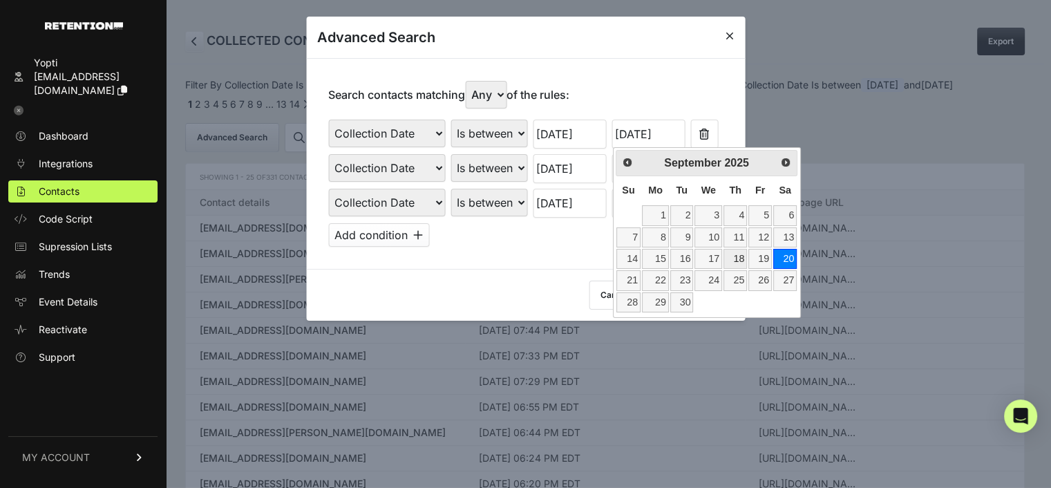
click at [742, 255] on link "18" at bounding box center [735, 259] width 23 height 20
type input "09/18/2025"
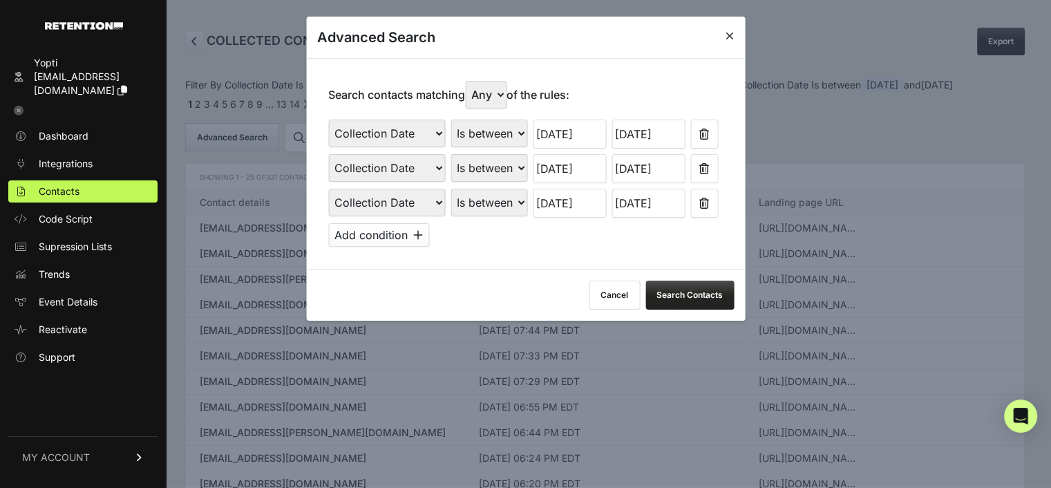
click at [563, 167] on input "09/26/2025" at bounding box center [569, 168] width 73 height 29
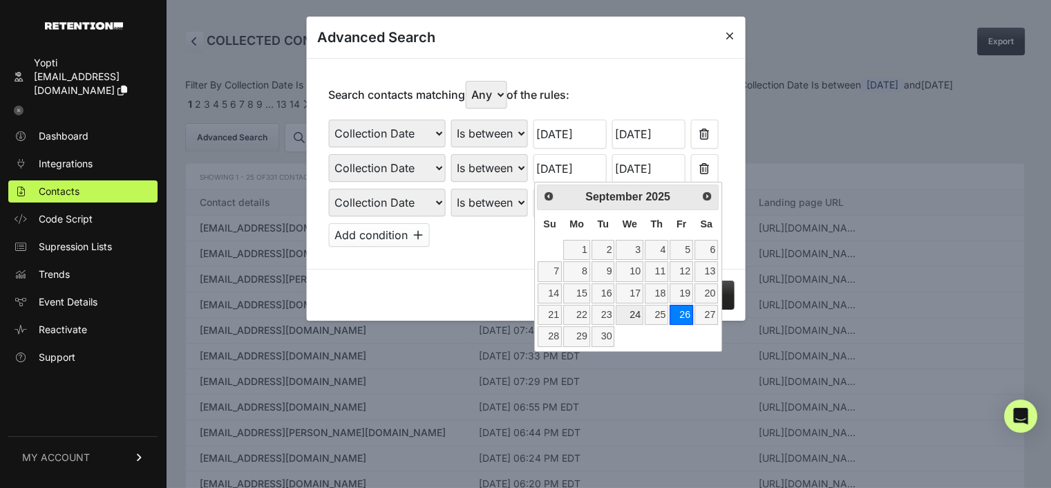
click at [637, 312] on link "24" at bounding box center [629, 315] width 27 height 20
type input "09/24/2025"
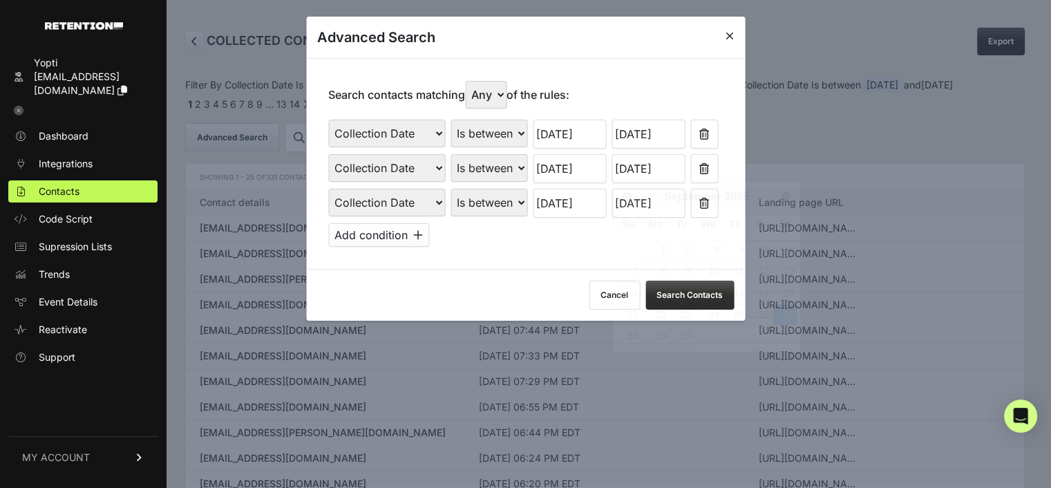
click at [647, 171] on input "09/27/2025" at bounding box center [648, 168] width 73 height 29
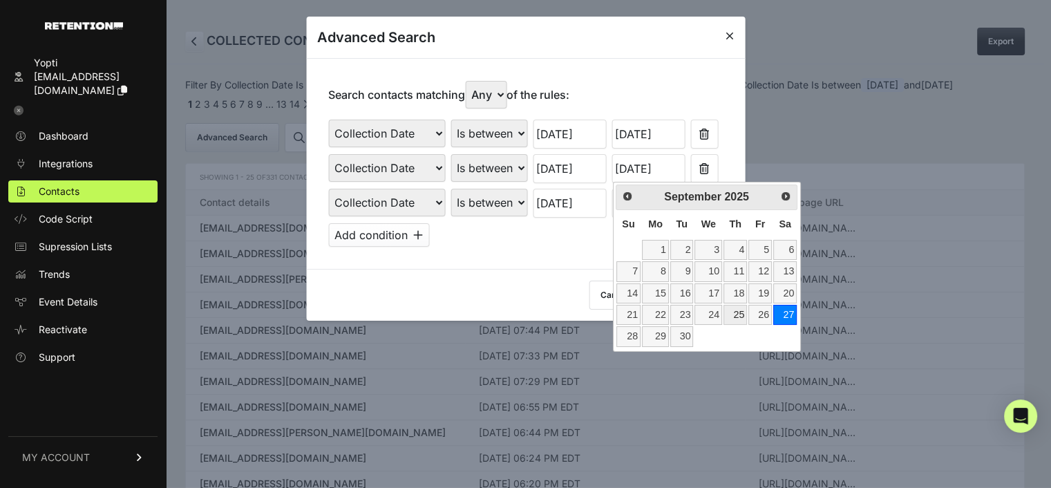
click at [738, 316] on link "25" at bounding box center [735, 315] width 23 height 20
type input "09/25/2025"
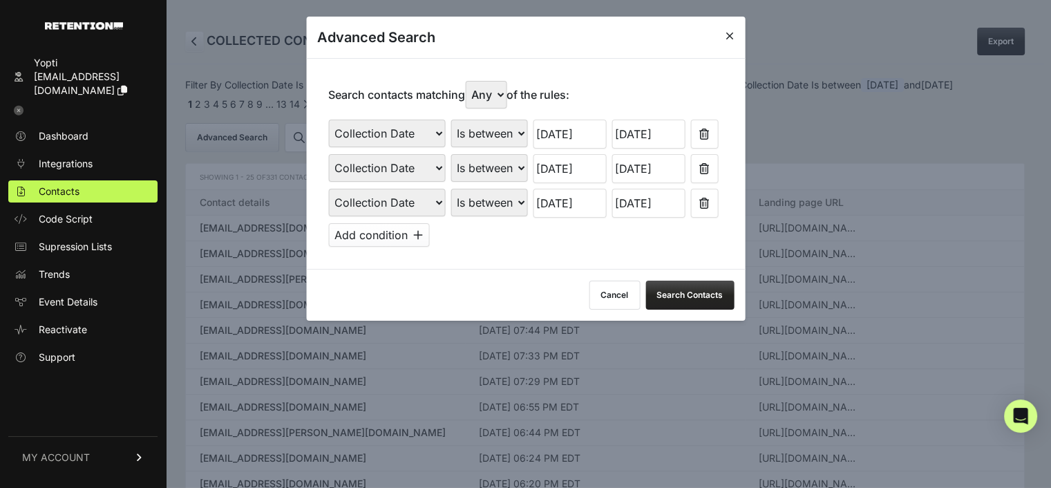
click at [581, 197] on input "10/03/2025" at bounding box center [569, 203] width 73 height 29
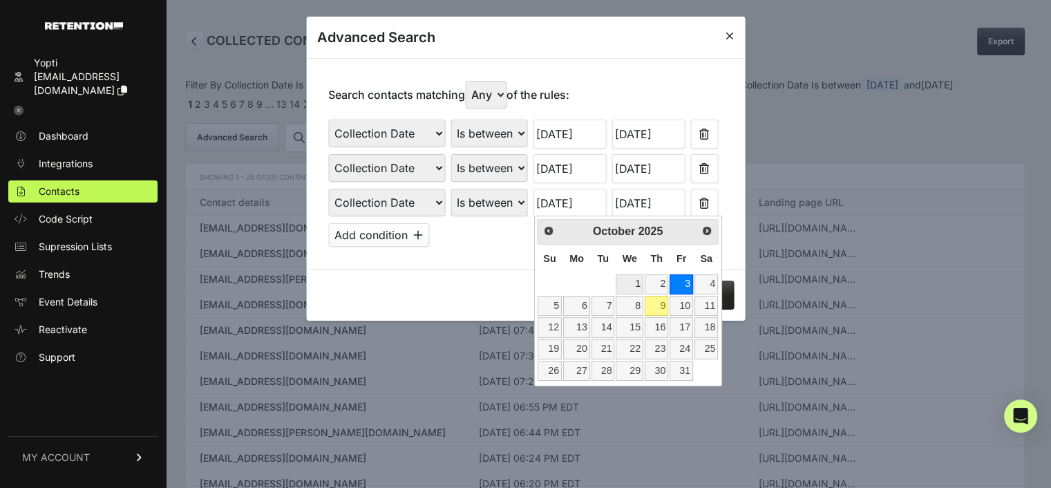
click at [627, 281] on link "1" at bounding box center [629, 284] width 27 height 20
type input "10/01/2025"
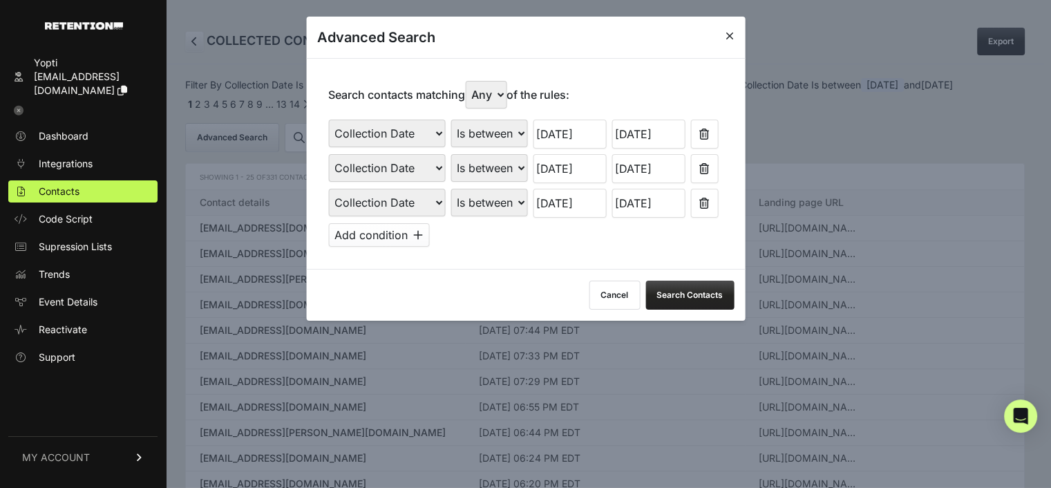
click at [627, 201] on input "10/04/2025" at bounding box center [648, 203] width 73 height 29
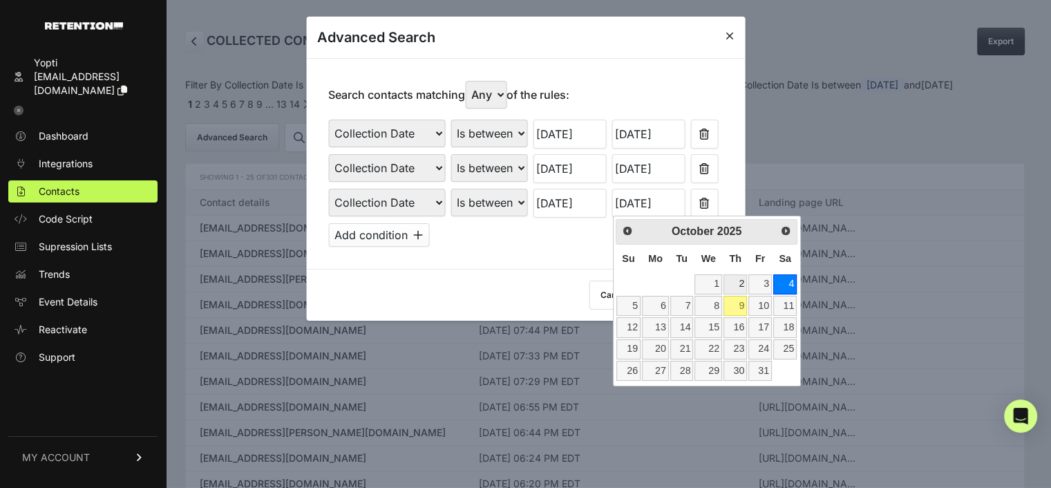
click at [741, 281] on link "2" at bounding box center [735, 284] width 23 height 20
type input "10/02/2025"
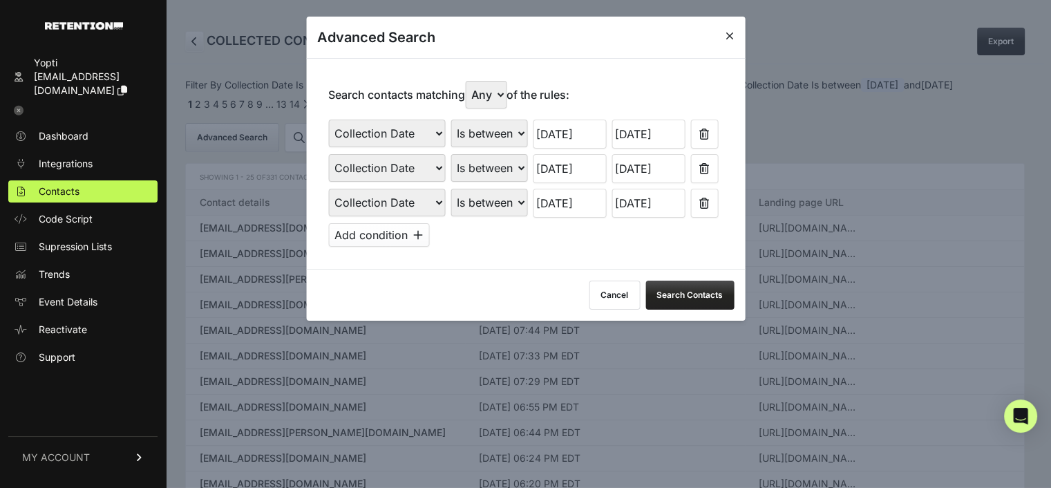
click at [674, 290] on button "Search Contacts" at bounding box center [690, 295] width 88 height 29
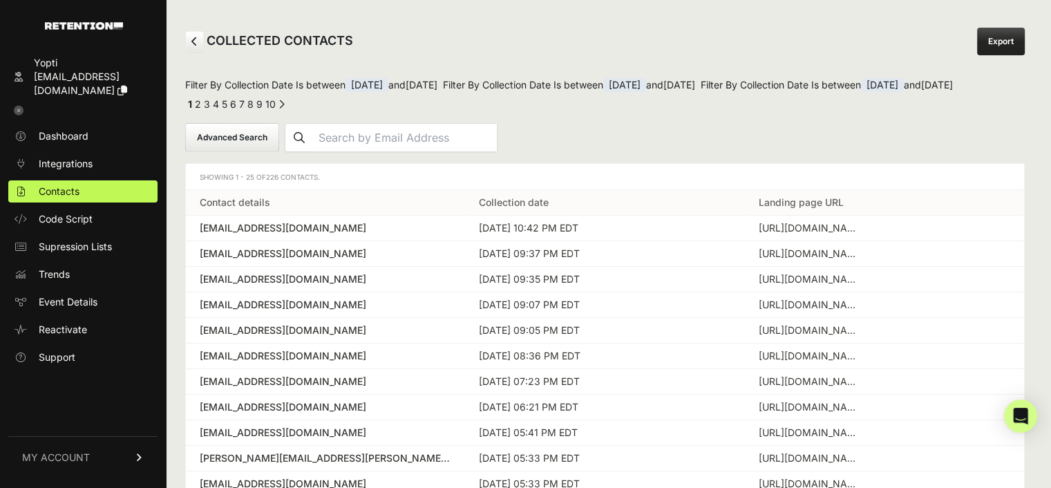
click at [1007, 35] on link "Export" at bounding box center [1001, 42] width 48 height 28
